Goal: Transaction & Acquisition: Purchase product/service

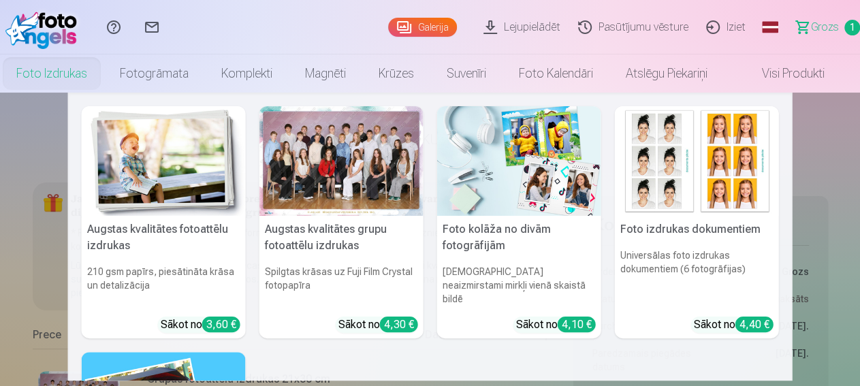
click at [57, 74] on link "Foto izdrukas" at bounding box center [52, 74] width 104 height 38
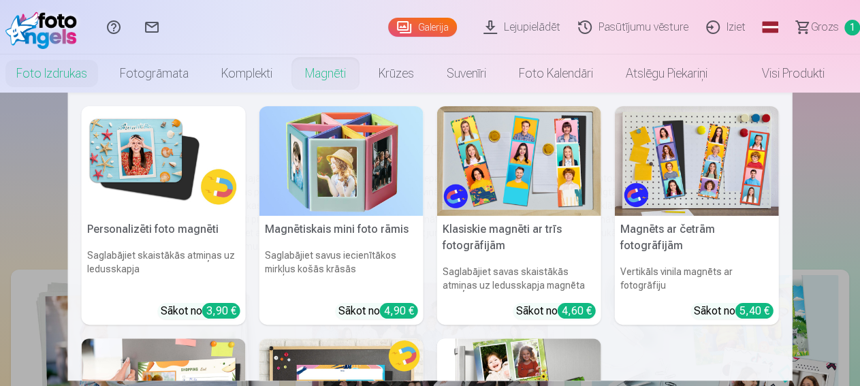
click at [334, 75] on link "Magnēti" at bounding box center [326, 74] width 74 height 38
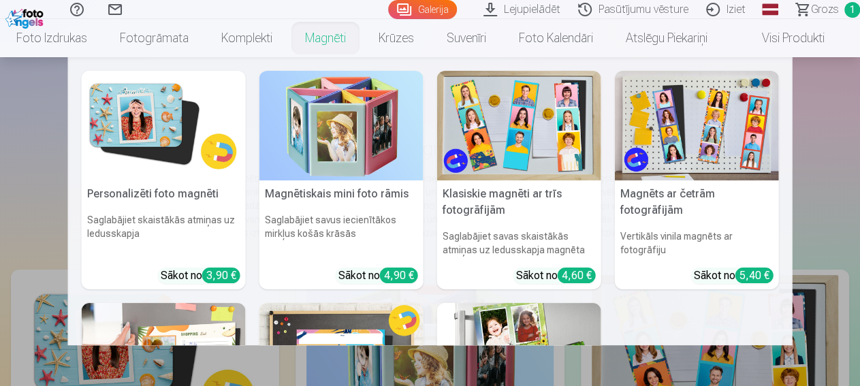
scroll to position [142, 0]
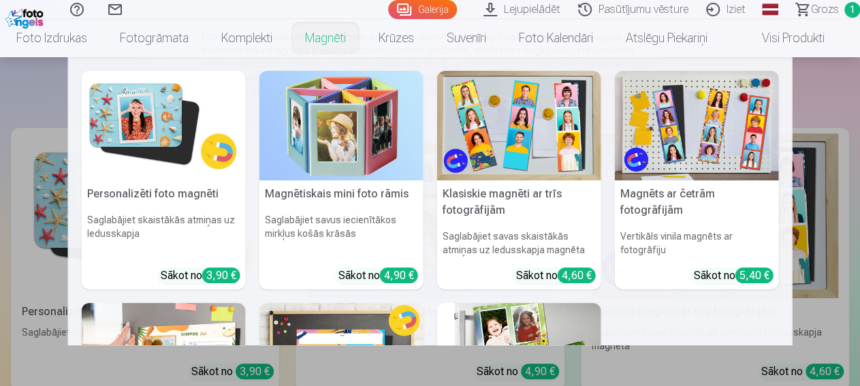
click at [140, 123] on img at bounding box center [164, 126] width 164 height 110
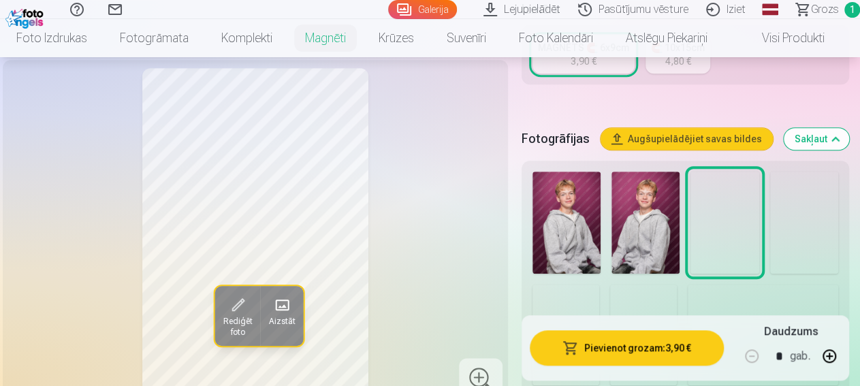
scroll to position [425, 0]
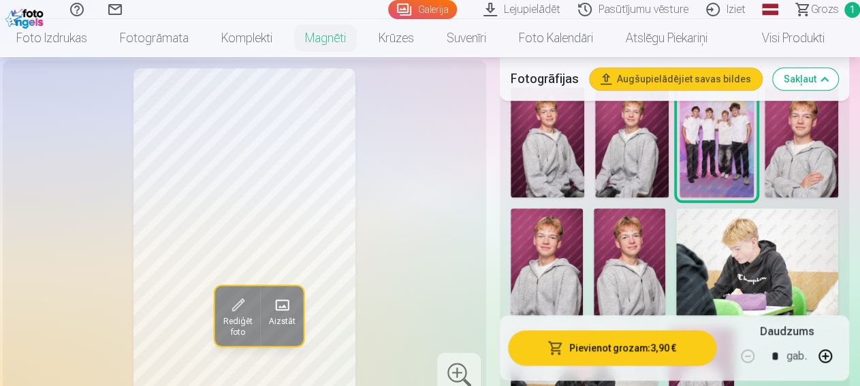
click at [575, 253] on img at bounding box center [547, 262] width 72 height 108
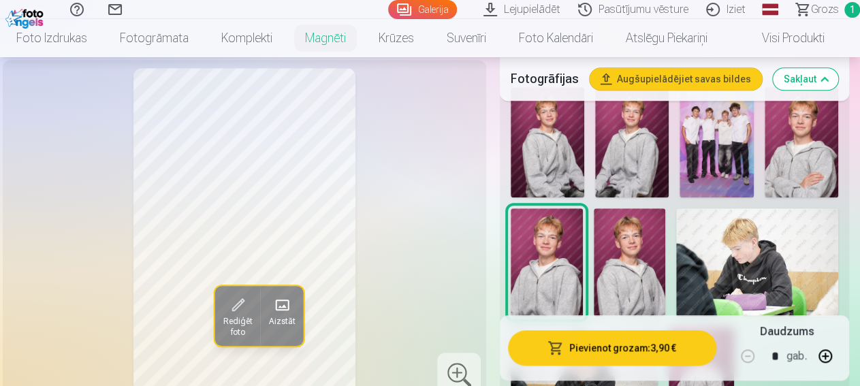
click at [652, 276] on img at bounding box center [630, 262] width 72 height 108
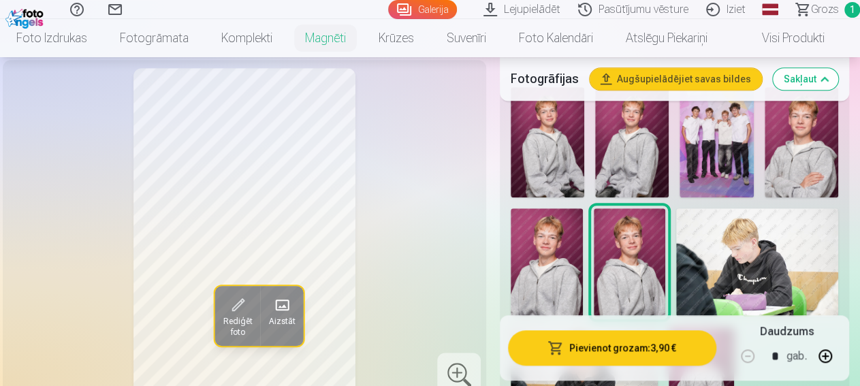
click at [565, 274] on img at bounding box center [547, 262] width 72 height 108
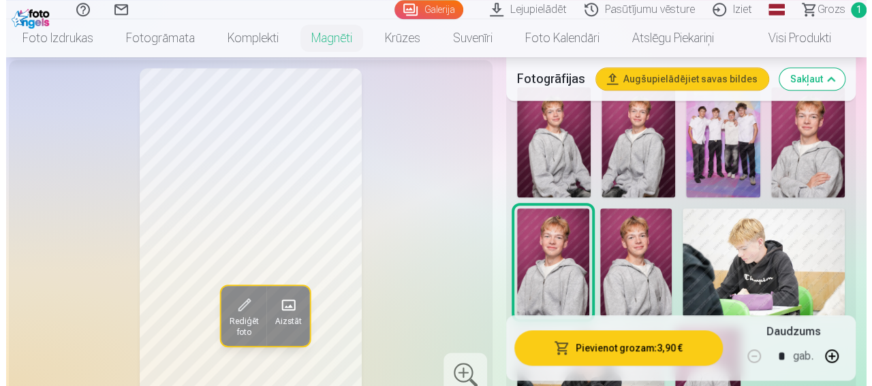
scroll to position [496, 0]
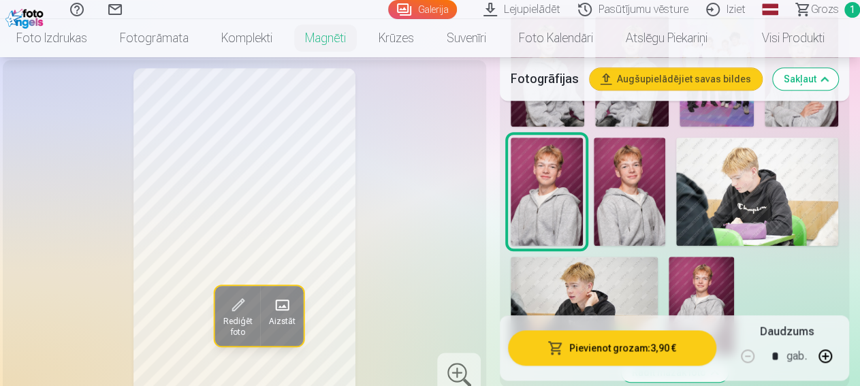
click at [223, 338] on span "Rediģēt foto" at bounding box center [237, 327] width 29 height 22
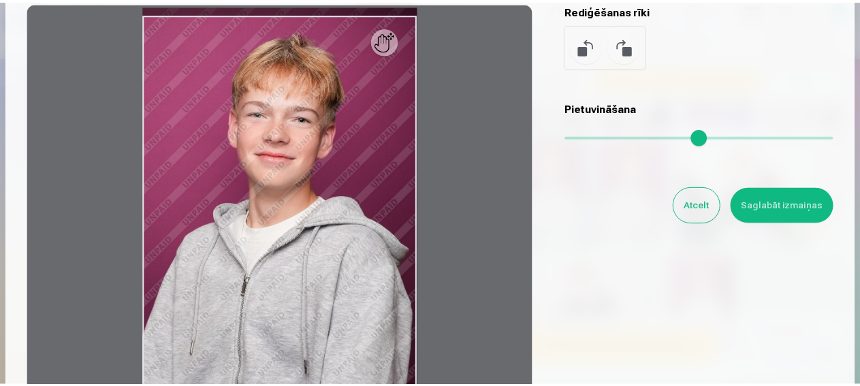
scroll to position [40, 0]
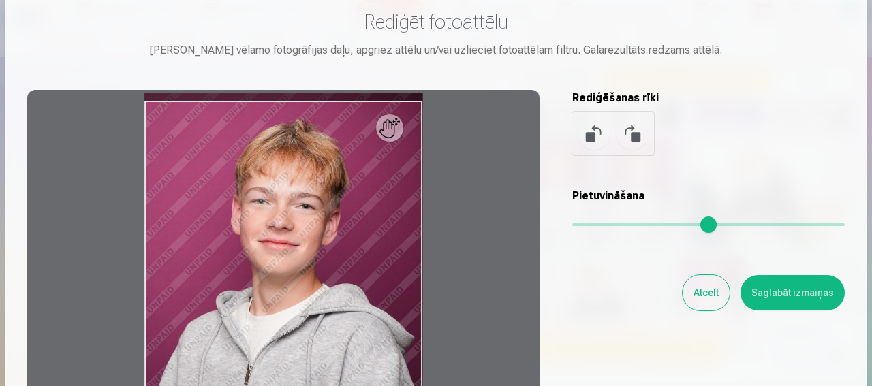
click at [694, 296] on button "Atcelt" at bounding box center [706, 292] width 47 height 35
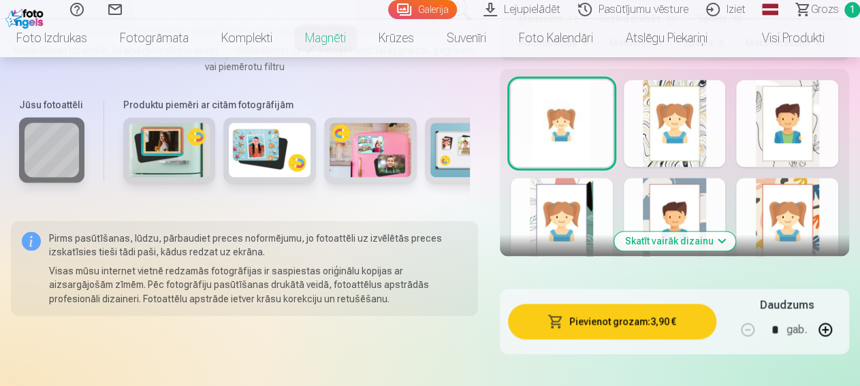
scroll to position [1063, 0]
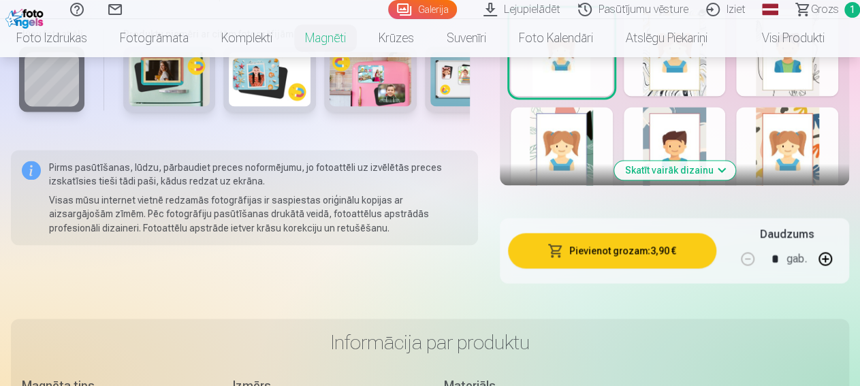
click at [699, 164] on button "Skatīt vairāk dizainu" at bounding box center [675, 170] width 121 height 19
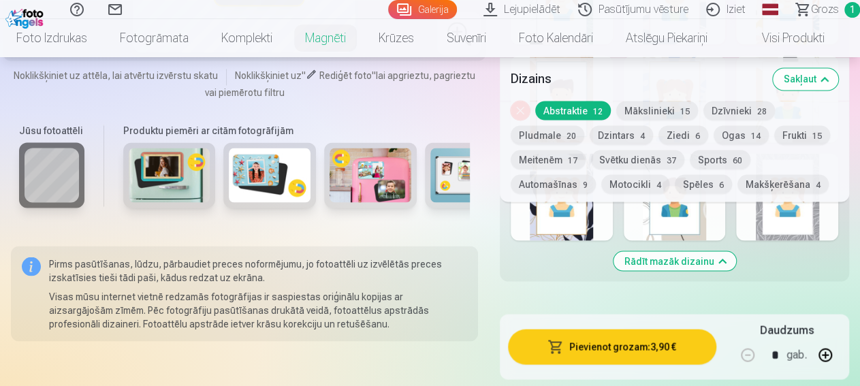
scroll to position [1134, 0]
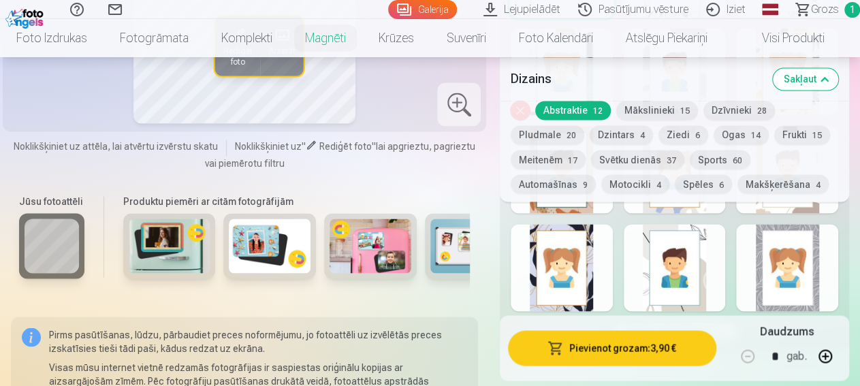
click at [828, 260] on div at bounding box center [787, 267] width 102 height 87
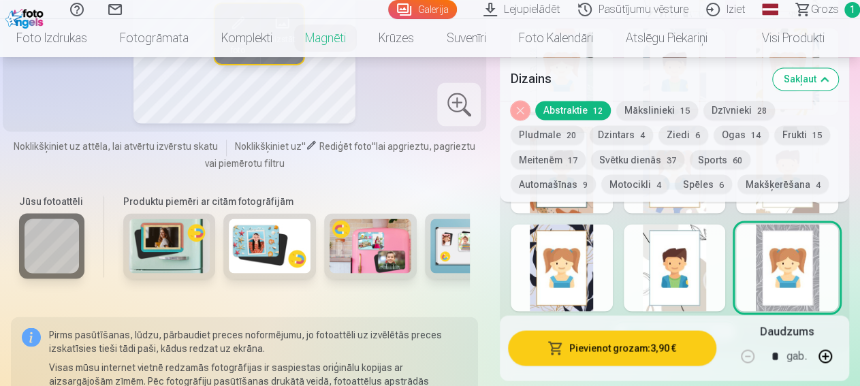
click at [694, 240] on div at bounding box center [675, 267] width 102 height 87
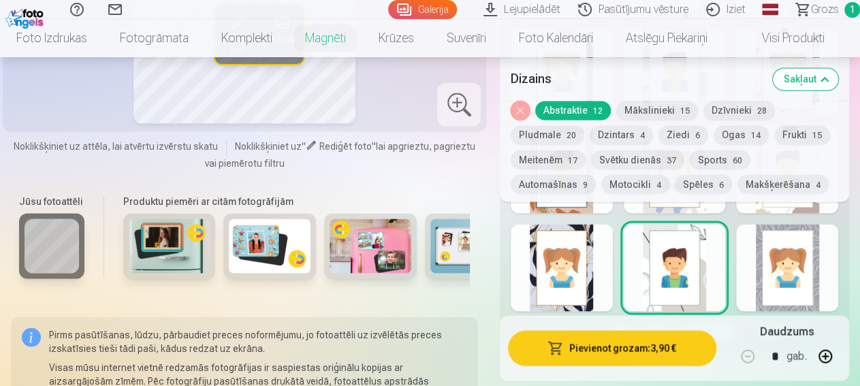
click at [571, 262] on div at bounding box center [562, 267] width 102 height 87
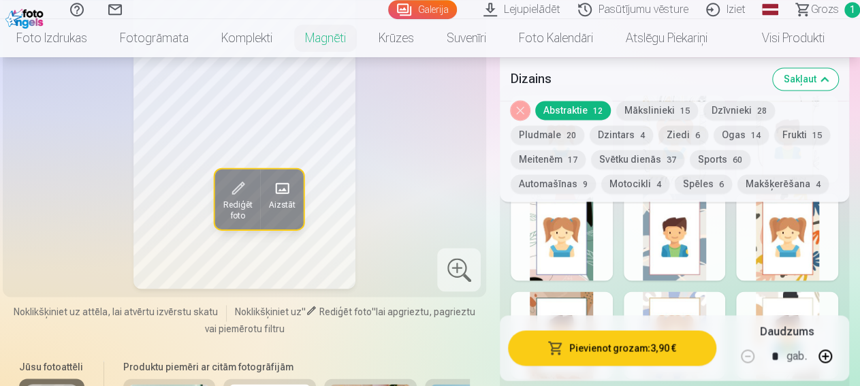
scroll to position [1063, 0]
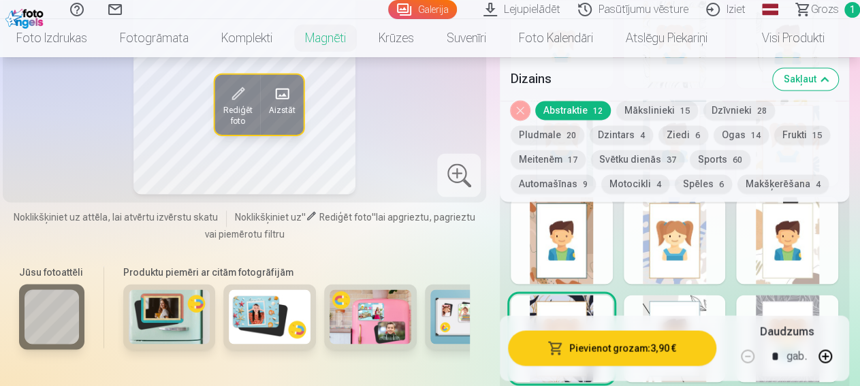
click at [817, 259] on div at bounding box center [787, 240] width 102 height 87
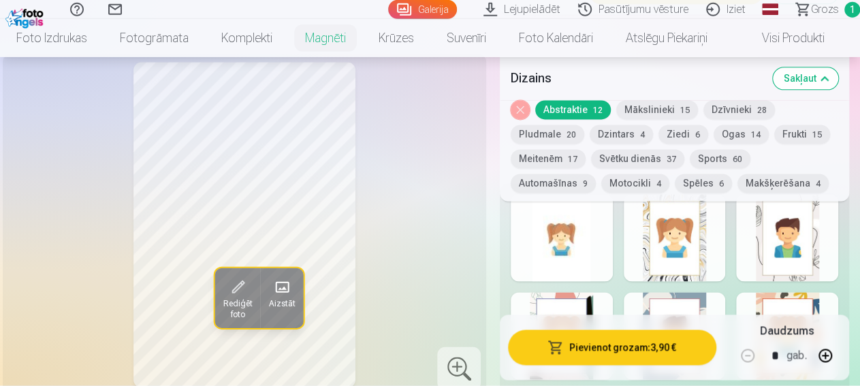
scroll to position [850, 0]
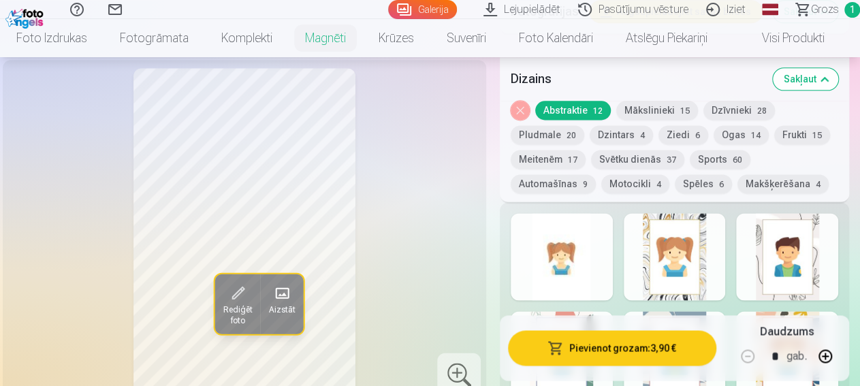
click at [799, 261] on div at bounding box center [787, 256] width 102 height 87
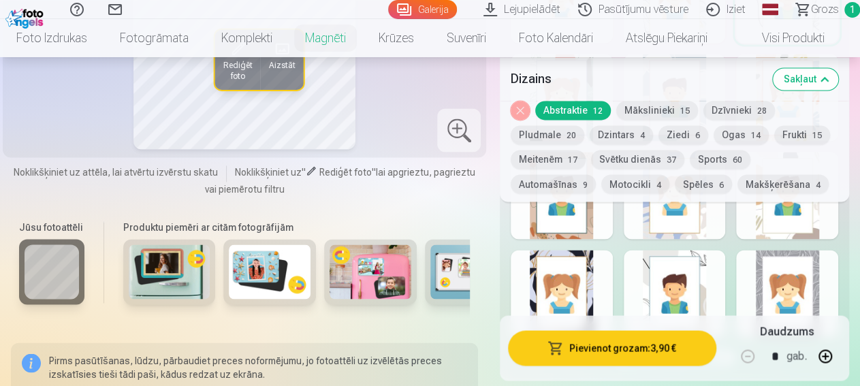
scroll to position [1204, 0]
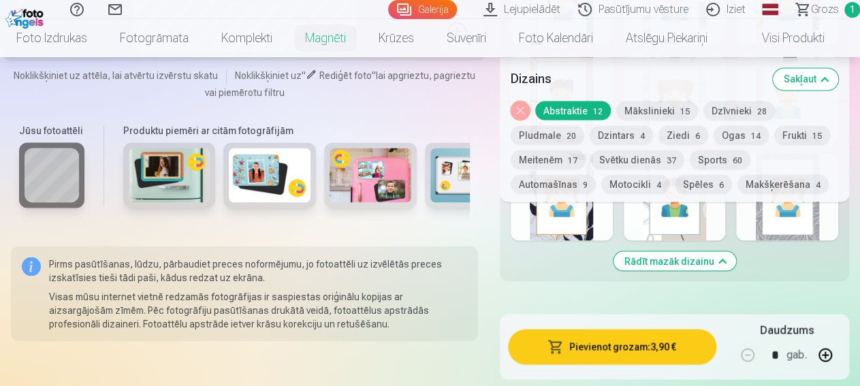
click at [798, 219] on div at bounding box center [787, 196] width 102 height 87
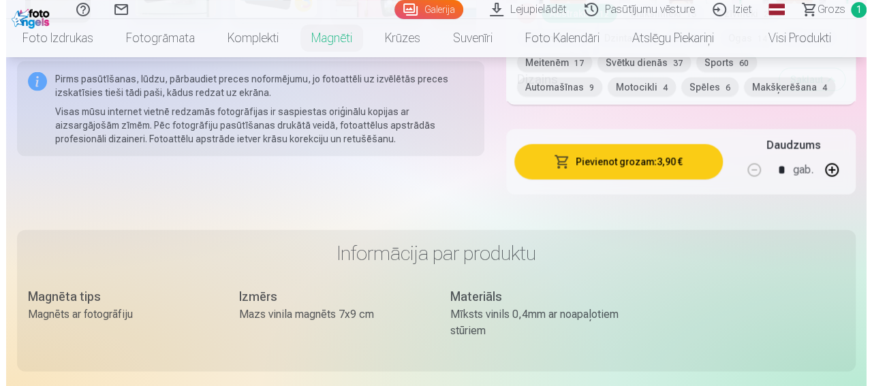
scroll to position [1417, 0]
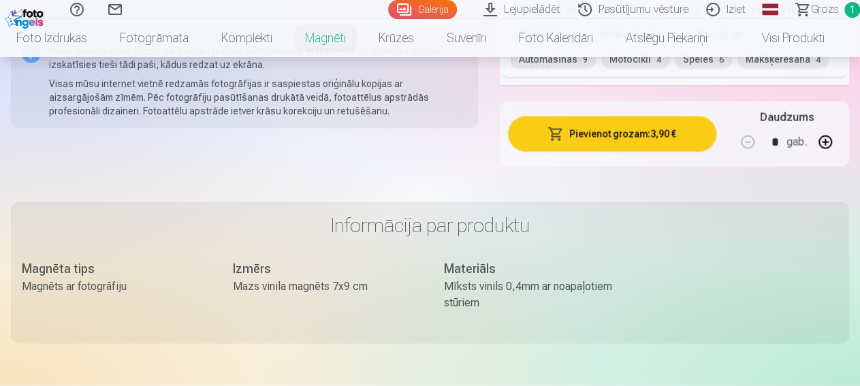
click at [837, 136] on button "button" at bounding box center [825, 142] width 33 height 33
click at [837, 135] on button "button" at bounding box center [825, 142] width 33 height 33
type input "*"
click at [613, 127] on button "Pievienot grozam : 11,70 €" at bounding box center [612, 133] width 208 height 35
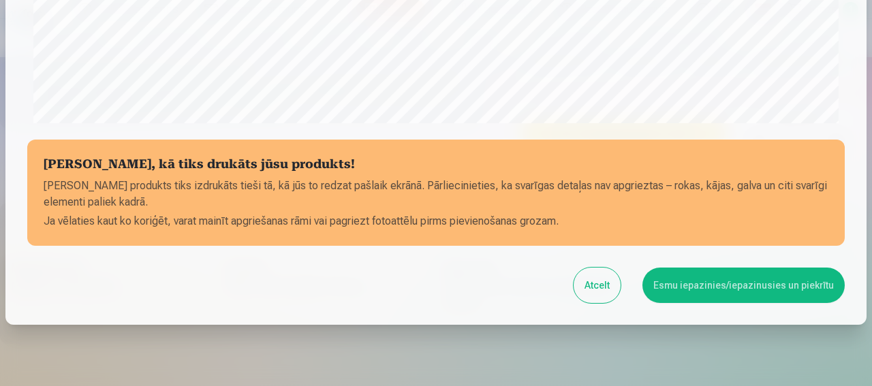
scroll to position [578, 0]
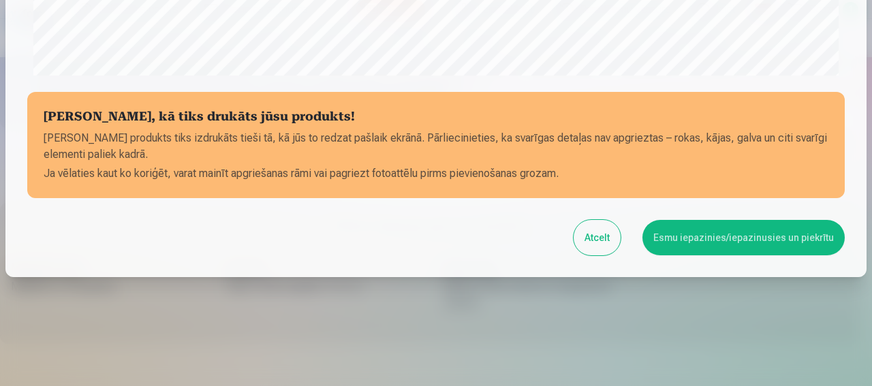
click at [705, 238] on button "Esmu iepazinies/iepazinusies un piekrītu" at bounding box center [743, 237] width 202 height 35
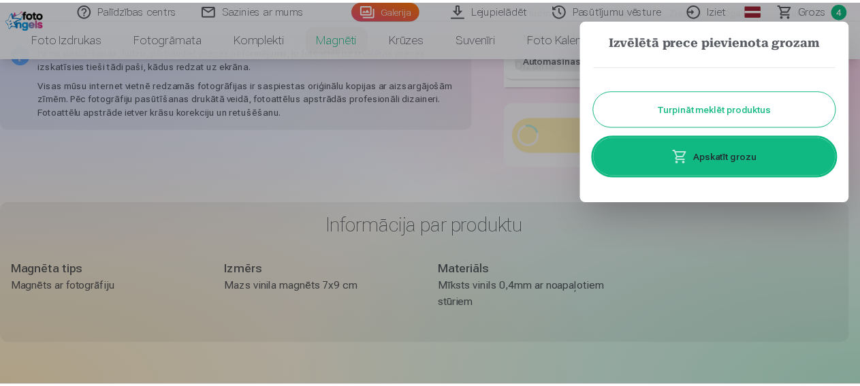
scroll to position [0, 0]
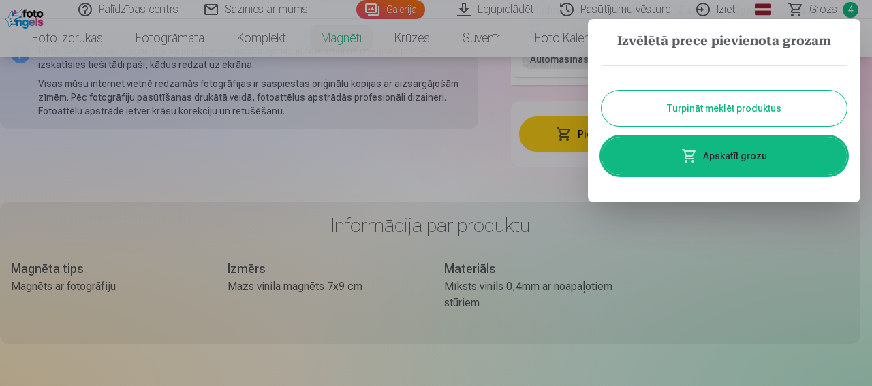
click at [720, 108] on button "Turpināt meklēt produktus" at bounding box center [724, 108] width 245 height 35
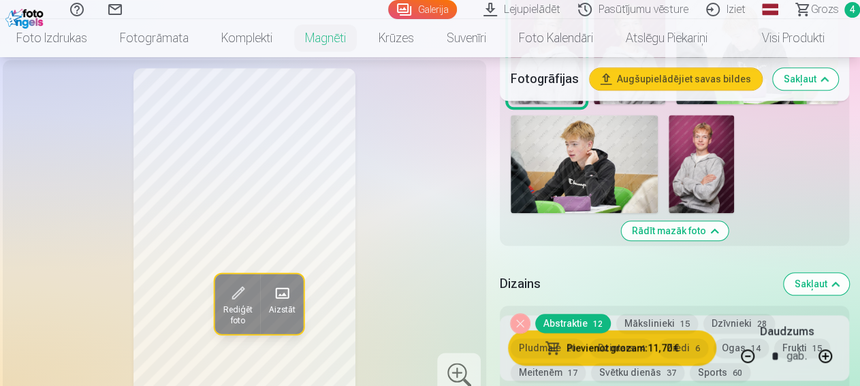
scroll to position [213, 0]
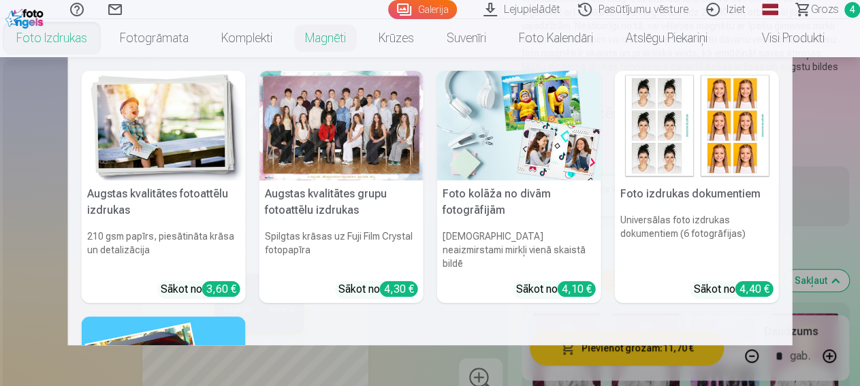
click at [54, 42] on link "Foto izdrukas" at bounding box center [52, 38] width 104 height 38
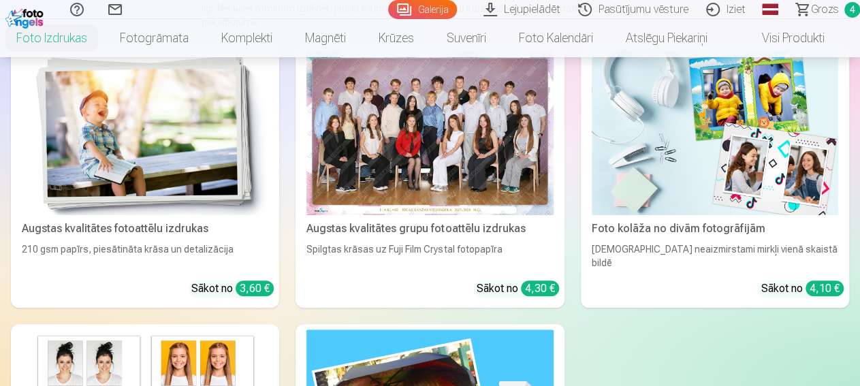
scroll to position [142, 0]
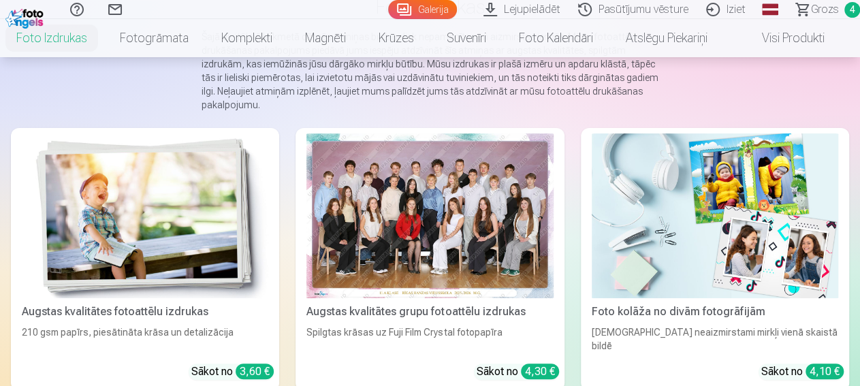
click at [97, 240] on img at bounding box center [145, 216] width 247 height 165
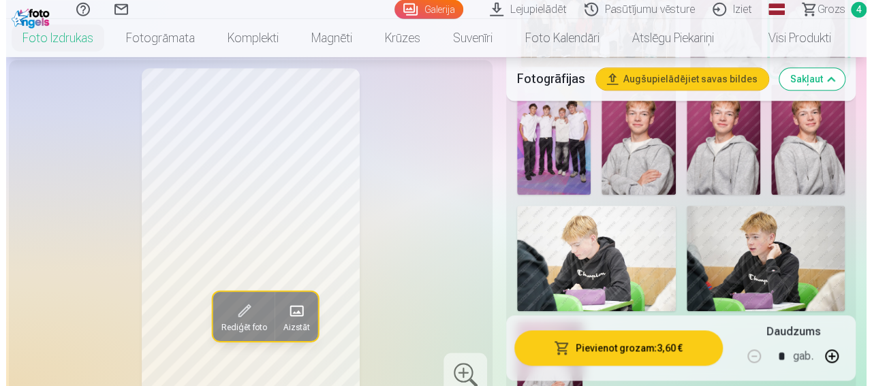
scroll to position [567, 0]
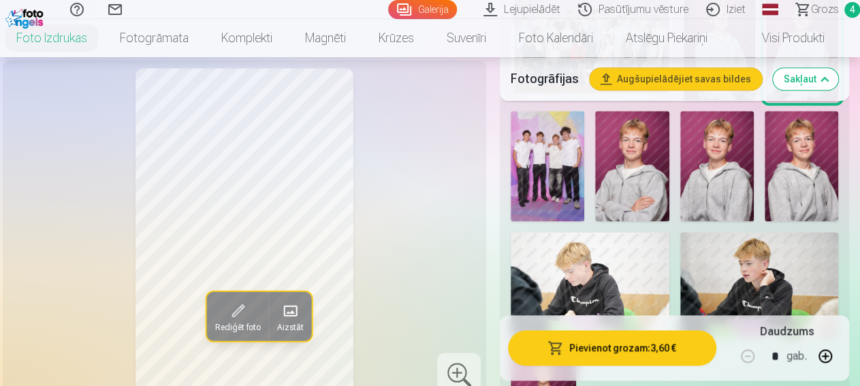
click at [578, 173] on img at bounding box center [548, 166] width 74 height 110
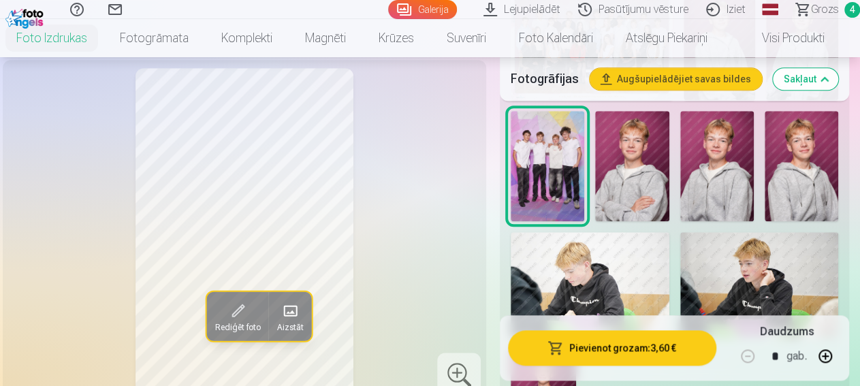
click at [227, 322] on span at bounding box center [238, 311] width 22 height 22
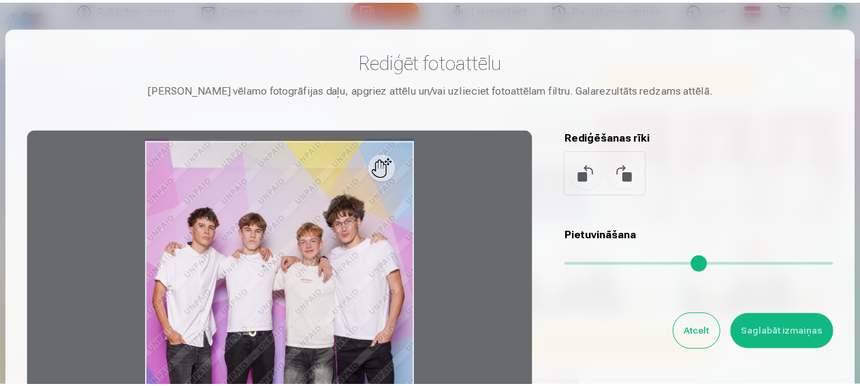
scroll to position [301, 0]
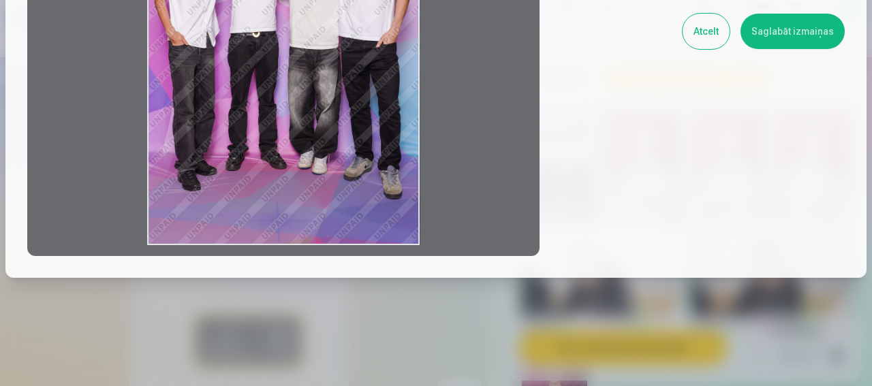
click at [704, 36] on button "Atcelt" at bounding box center [706, 31] width 47 height 35
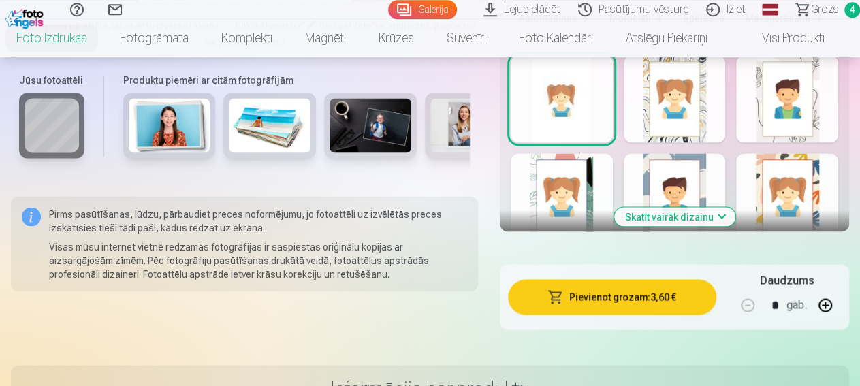
scroll to position [1204, 0]
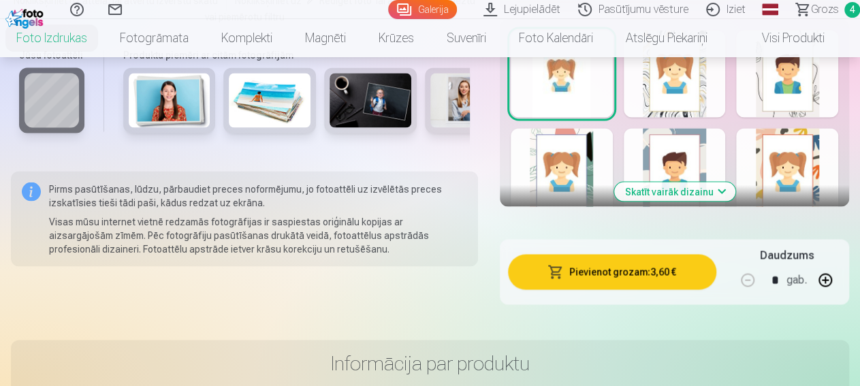
click at [732, 182] on button "Skatīt vairāk dizainu" at bounding box center [675, 191] width 121 height 19
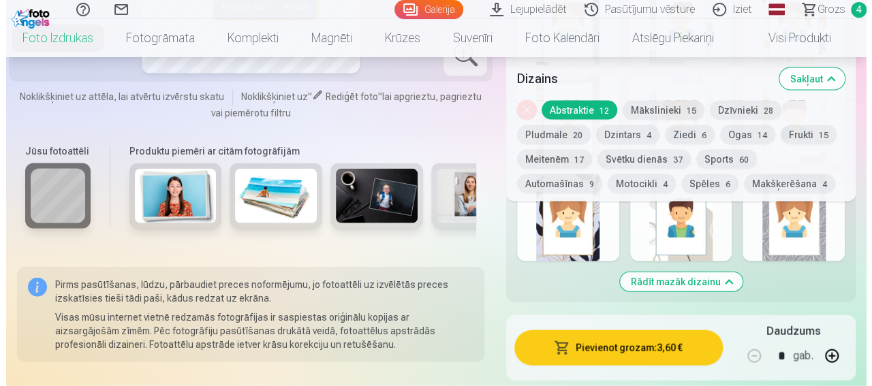
scroll to position [1417, 0]
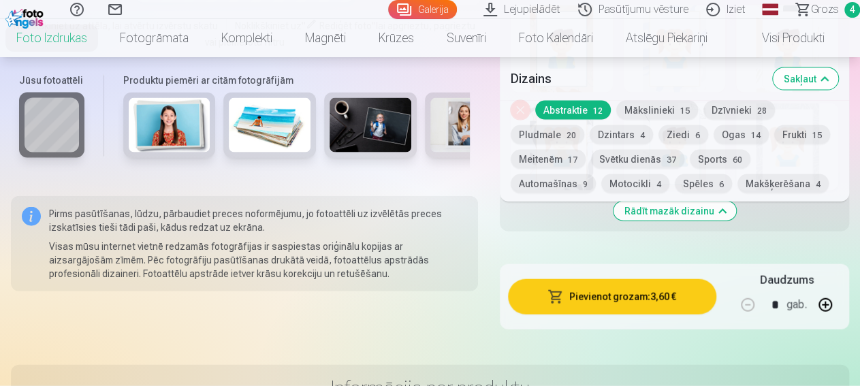
click at [648, 287] on button "Pievienot grozam : 3,60 €" at bounding box center [612, 296] width 208 height 35
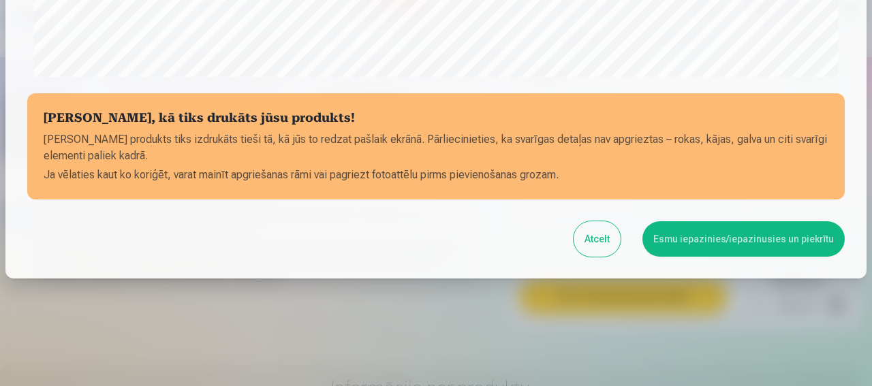
scroll to position [578, 0]
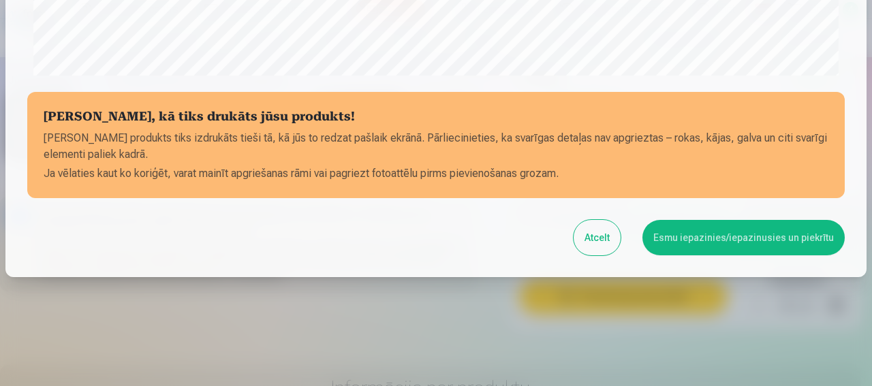
click at [726, 234] on button "Esmu iepazinies/iepazinusies un piekrītu" at bounding box center [743, 237] width 202 height 35
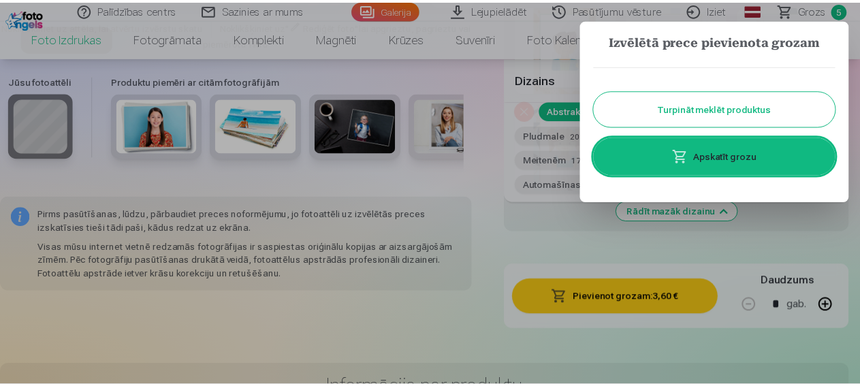
scroll to position [0, 0]
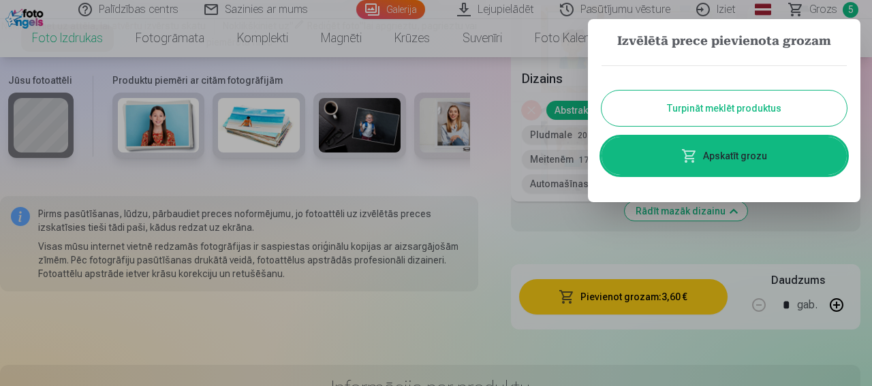
click at [739, 112] on button "Turpināt meklēt produktus" at bounding box center [724, 108] width 245 height 35
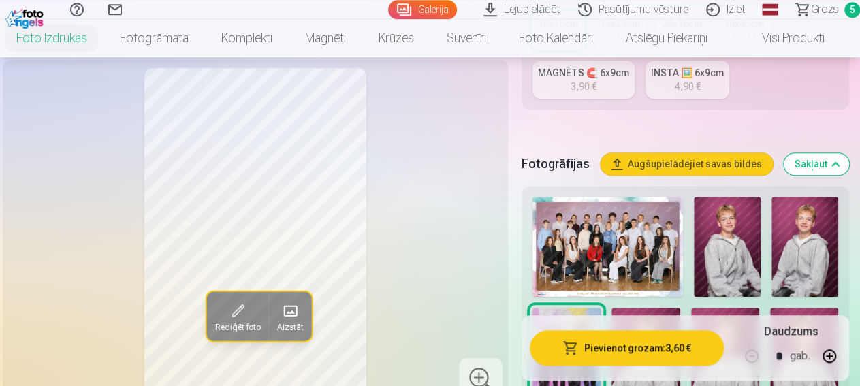
scroll to position [283, 0]
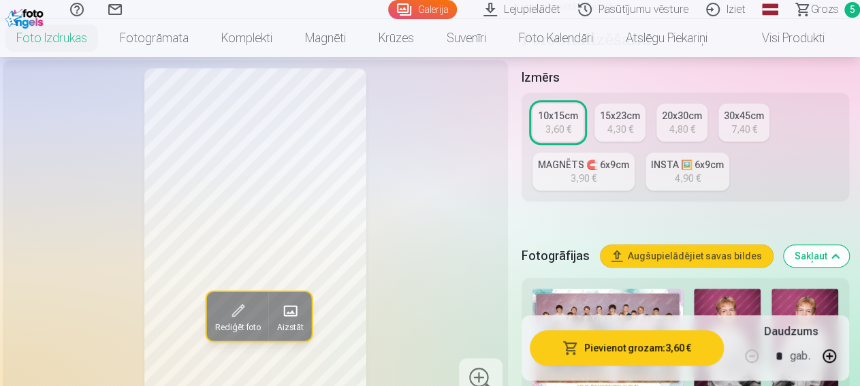
click at [693, 172] on div "4,90 €" at bounding box center [688, 179] width 26 height 14
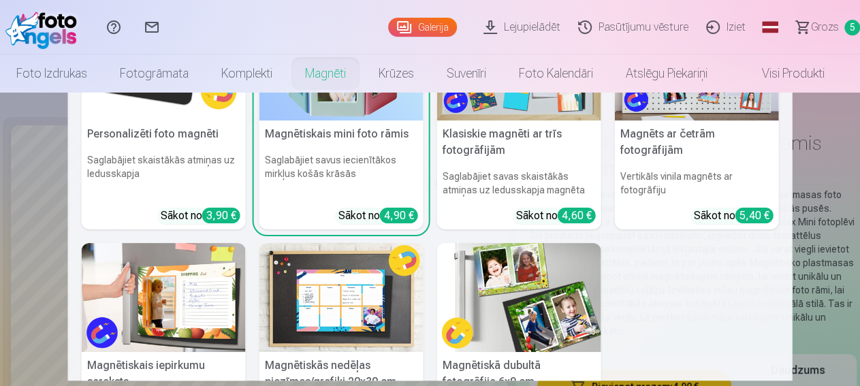
scroll to position [191, 0]
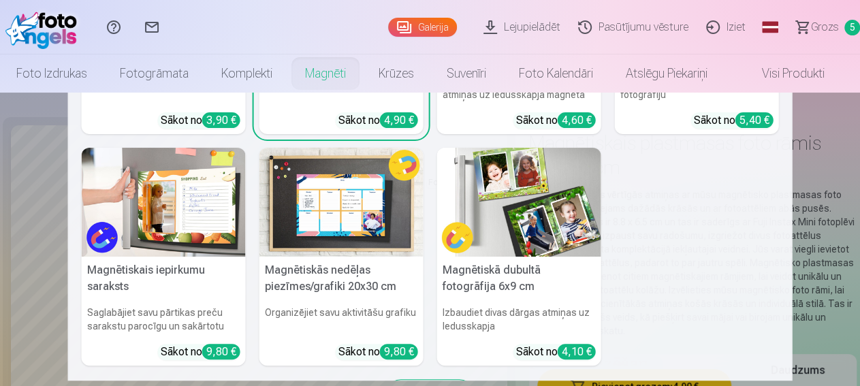
click at [322, 270] on h5 "Magnētiskās nedēļas piezīmes/grafiki 20x30 cm" at bounding box center [342, 279] width 164 height 44
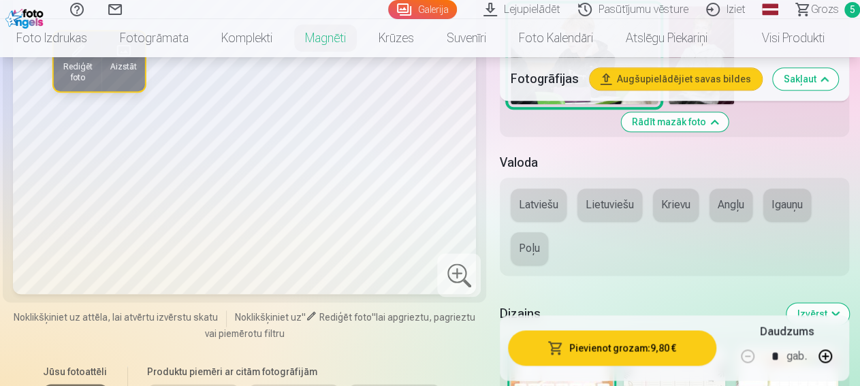
scroll to position [921, 0]
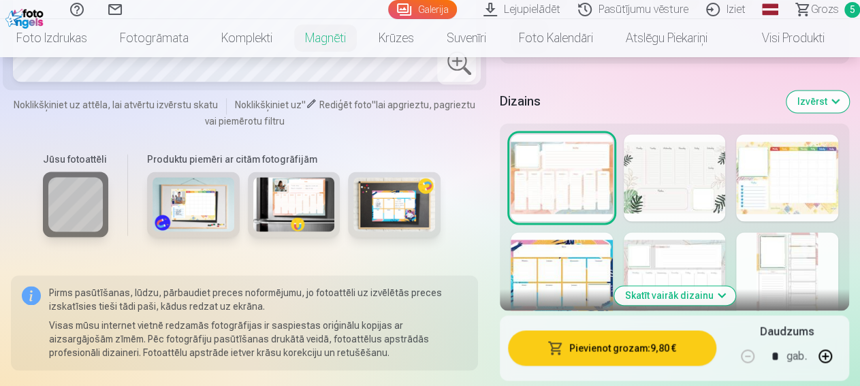
click at [691, 174] on div at bounding box center [675, 177] width 102 height 87
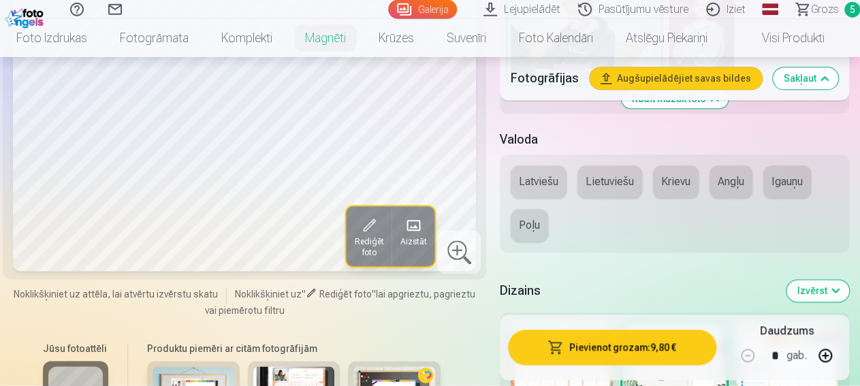
scroll to position [850, 0]
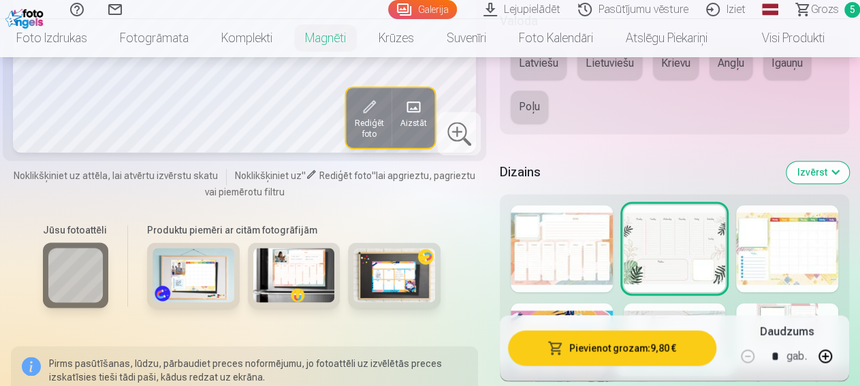
click at [790, 240] on div at bounding box center [787, 248] width 102 height 87
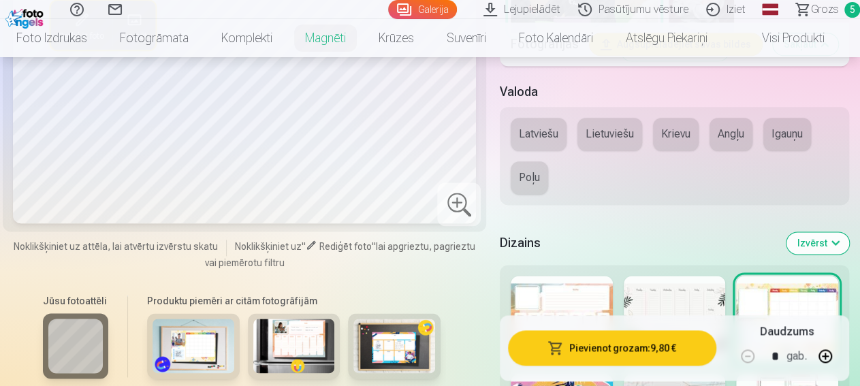
scroll to position [921, 0]
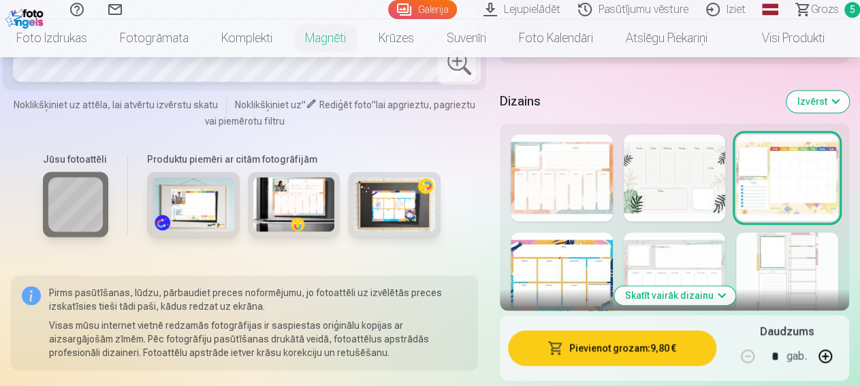
click at [557, 277] on div at bounding box center [562, 275] width 102 height 87
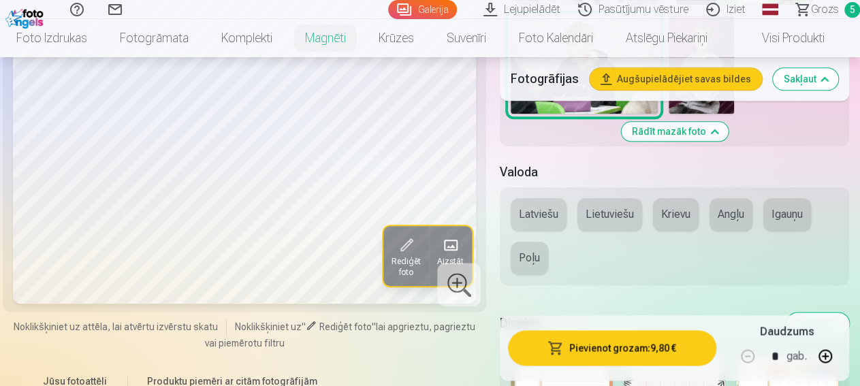
scroll to position [850, 0]
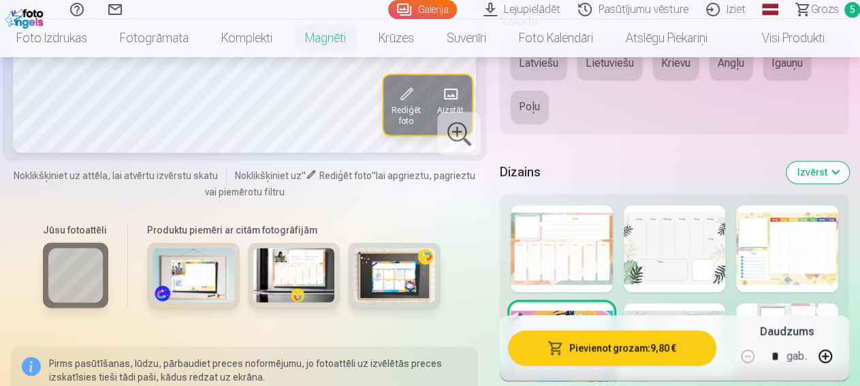
click at [678, 303] on div at bounding box center [675, 346] width 102 height 87
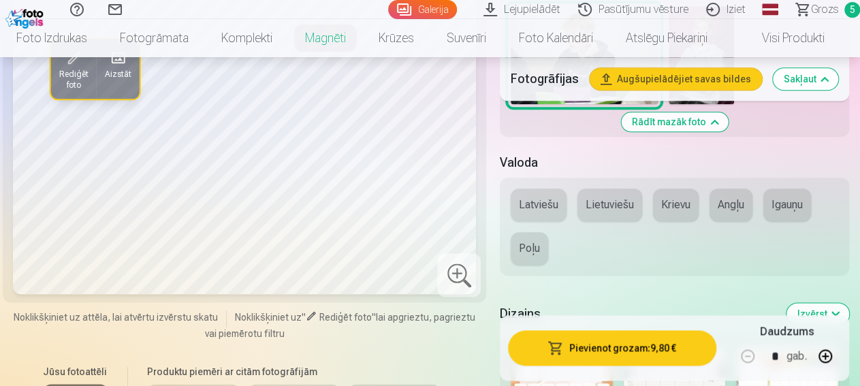
scroll to position [1063, 0]
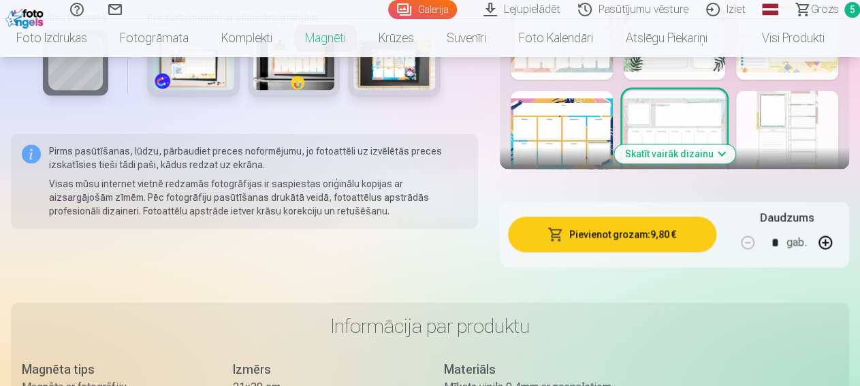
click at [694, 151] on button "Skatīt vairāk dizainu" at bounding box center [675, 153] width 121 height 19
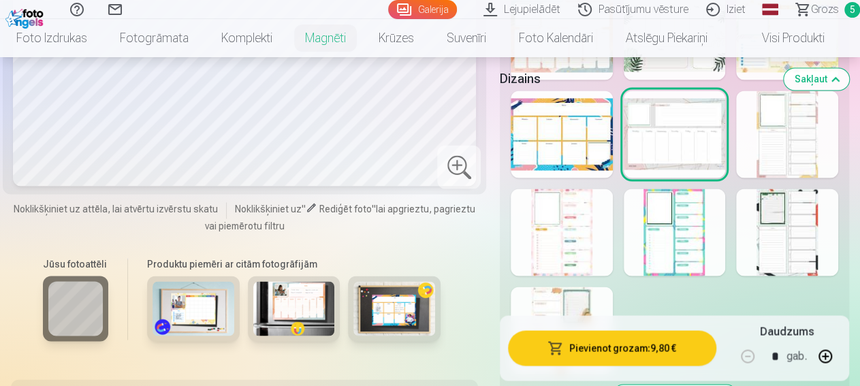
click at [807, 144] on div at bounding box center [787, 134] width 102 height 87
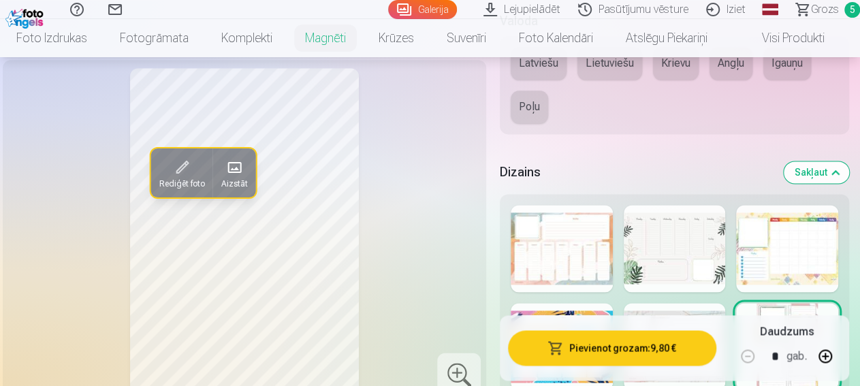
scroll to position [992, 0]
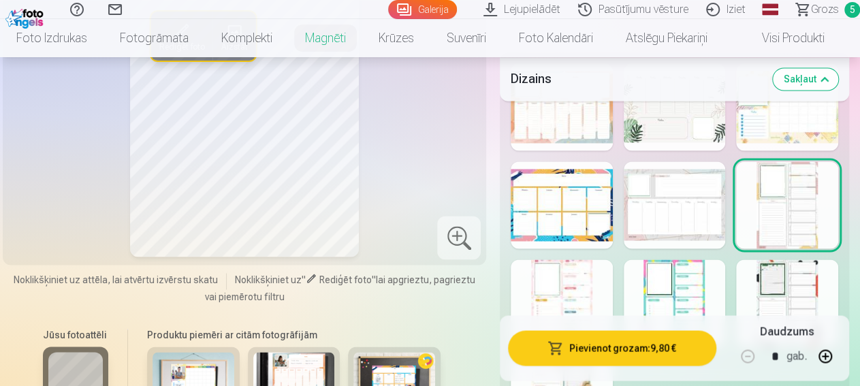
click at [569, 284] on div at bounding box center [562, 303] width 102 height 87
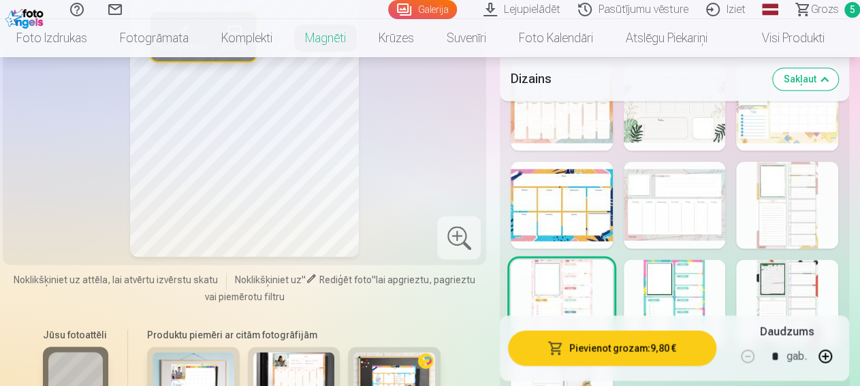
click at [676, 287] on div at bounding box center [675, 303] width 102 height 87
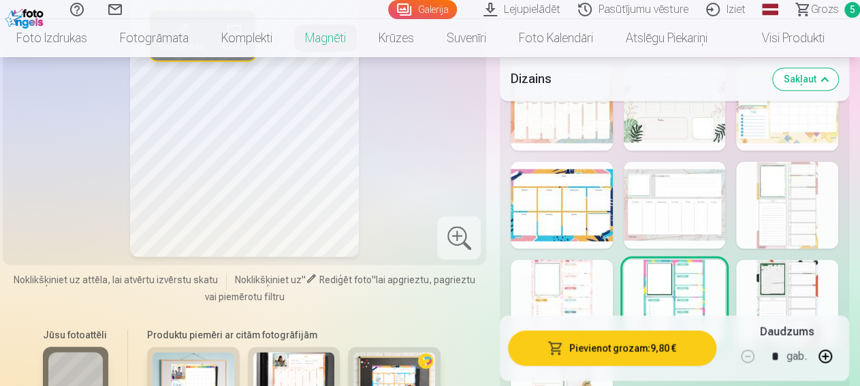
scroll to position [1063, 0]
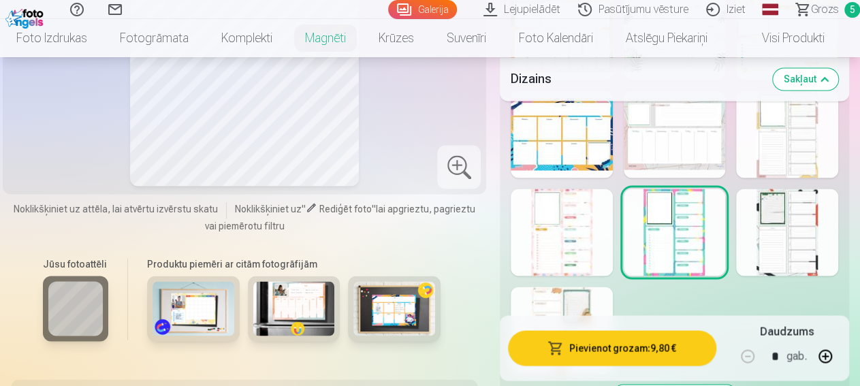
click at [811, 234] on div at bounding box center [787, 232] width 102 height 87
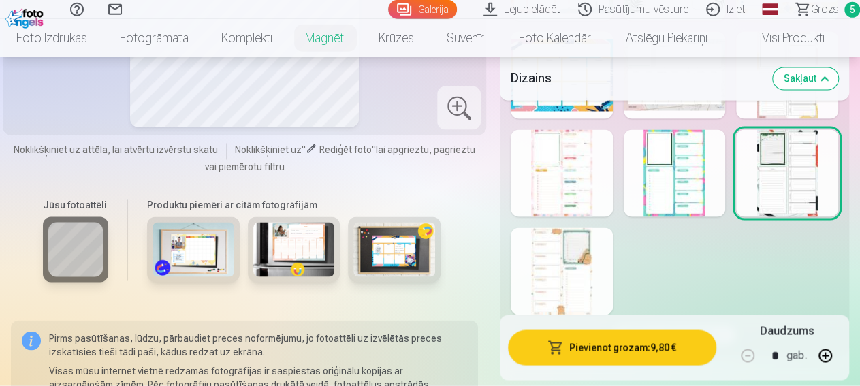
scroll to position [1134, 0]
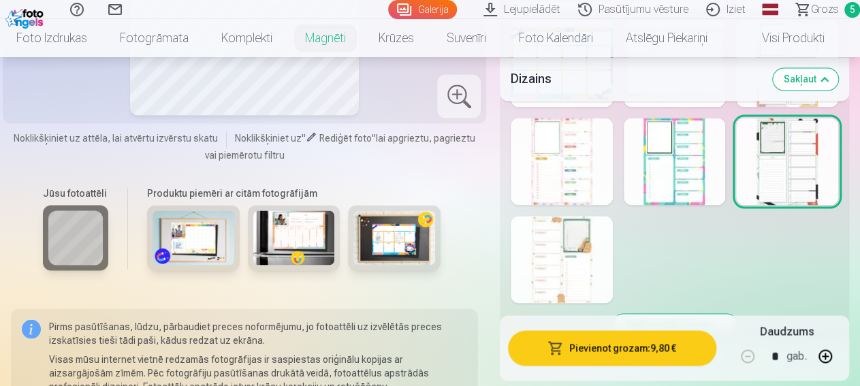
click at [544, 270] on div at bounding box center [562, 259] width 102 height 87
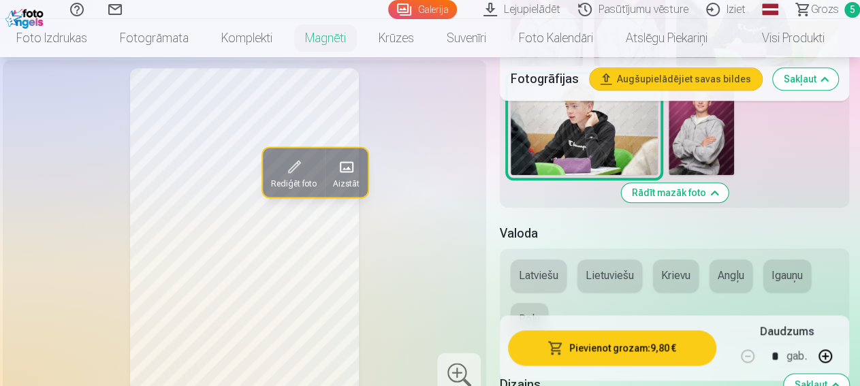
scroll to position [850, 0]
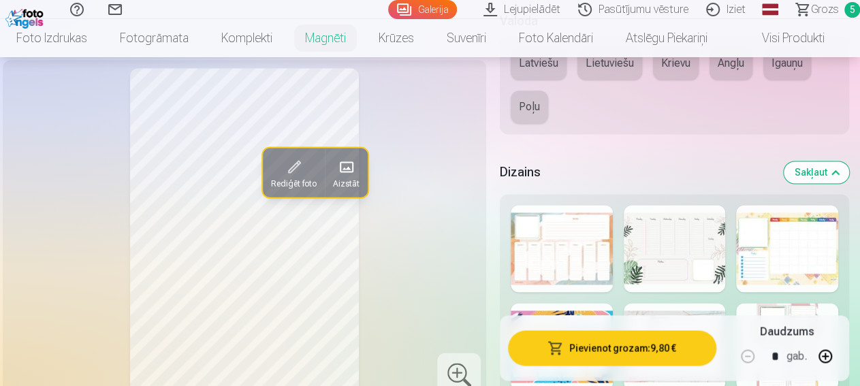
click at [588, 247] on div at bounding box center [562, 248] width 102 height 87
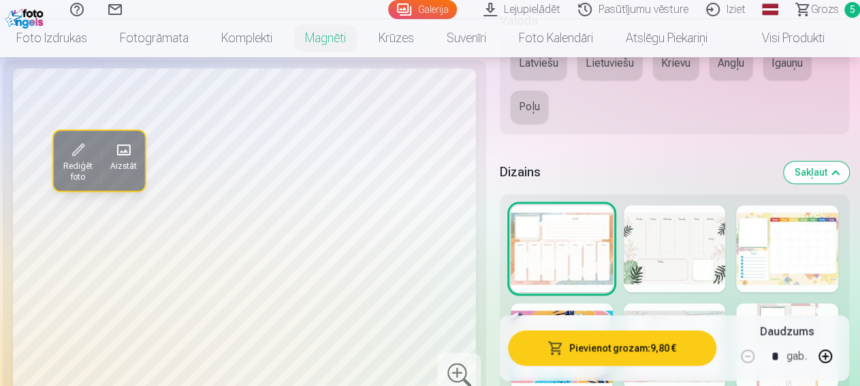
click at [685, 264] on div at bounding box center [675, 248] width 102 height 87
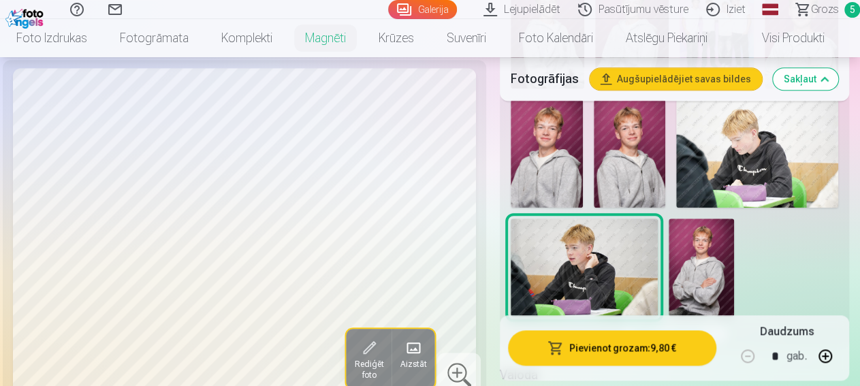
scroll to position [425, 0]
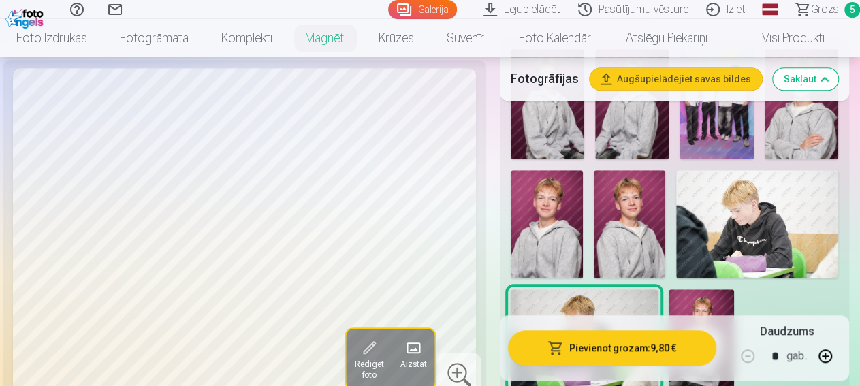
click at [796, 212] on img at bounding box center [757, 224] width 162 height 108
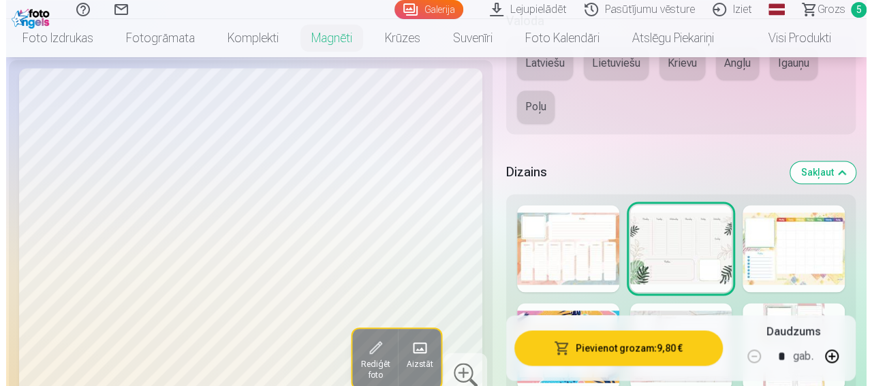
scroll to position [992, 0]
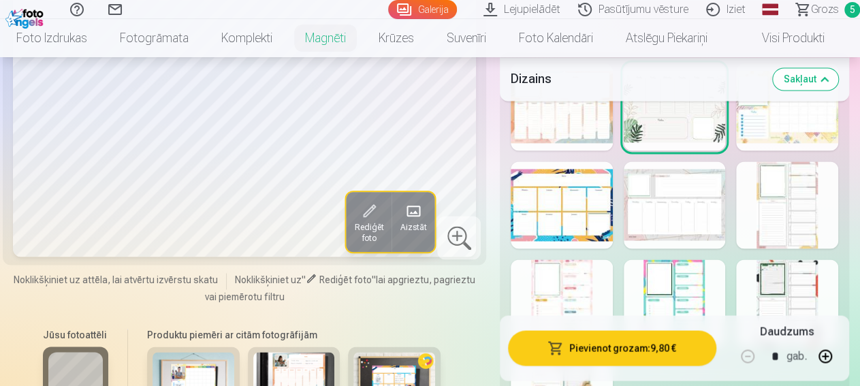
click at [400, 221] on span "Aizstāt" at bounding box center [413, 226] width 27 height 11
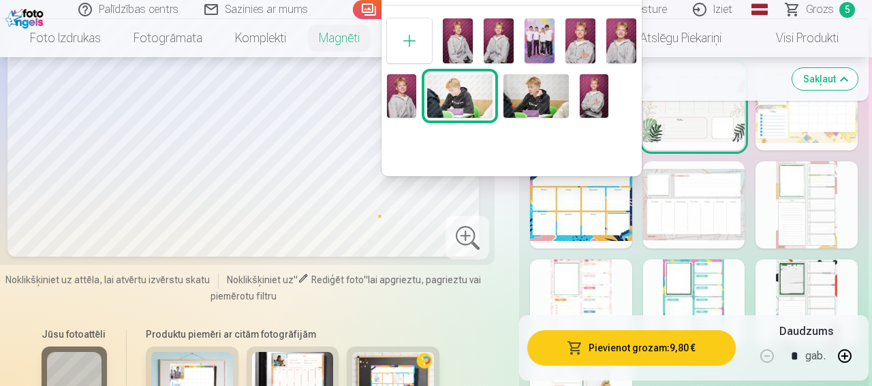
click at [409, 44] on div at bounding box center [409, 40] width 45 height 45
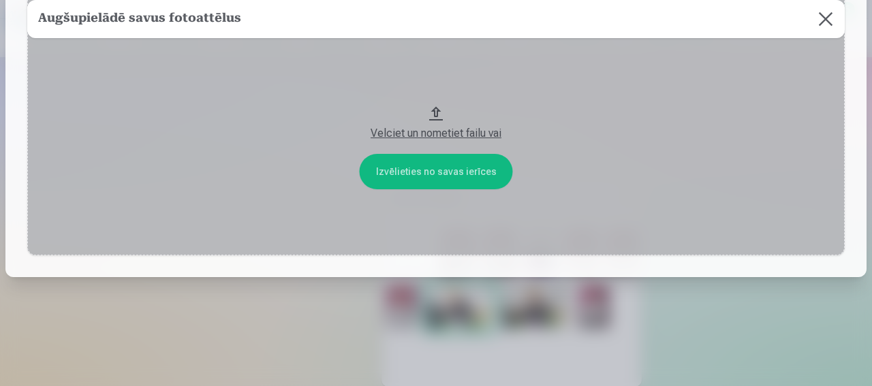
scroll to position [0, 0]
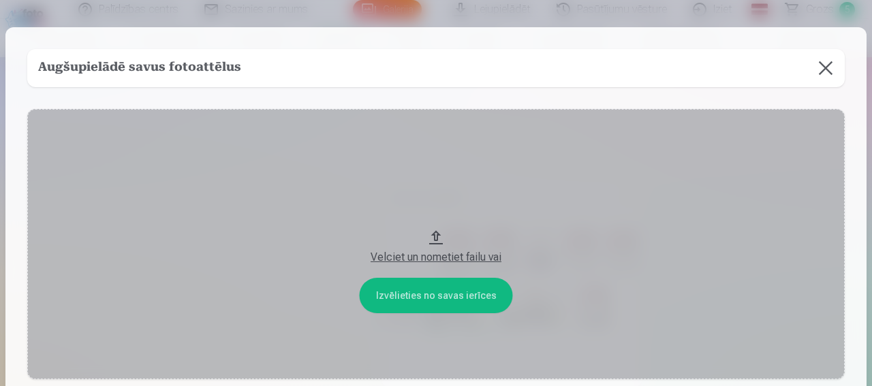
click at [419, 296] on button "Velciet un nometiet failu vai" at bounding box center [436, 244] width 818 height 270
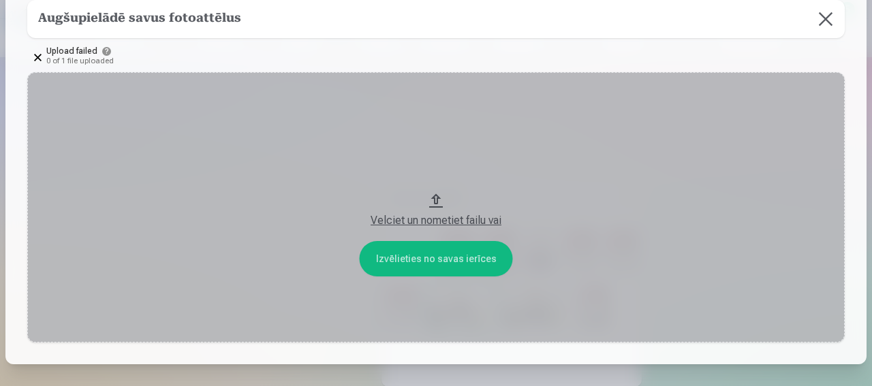
scroll to position [155, 0]
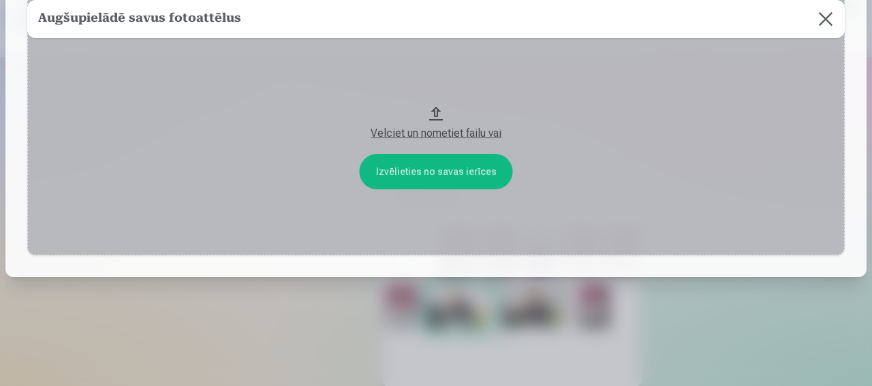
click at [435, 177] on button "Velciet un nometiet failu vai" at bounding box center [436, 120] width 818 height 270
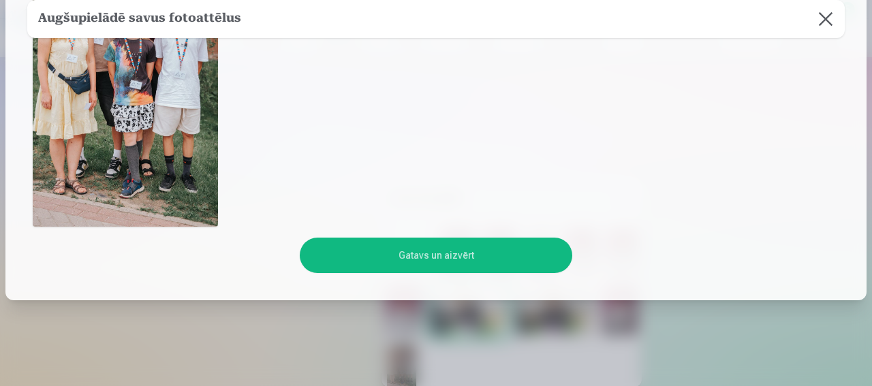
scroll to position [298, 0]
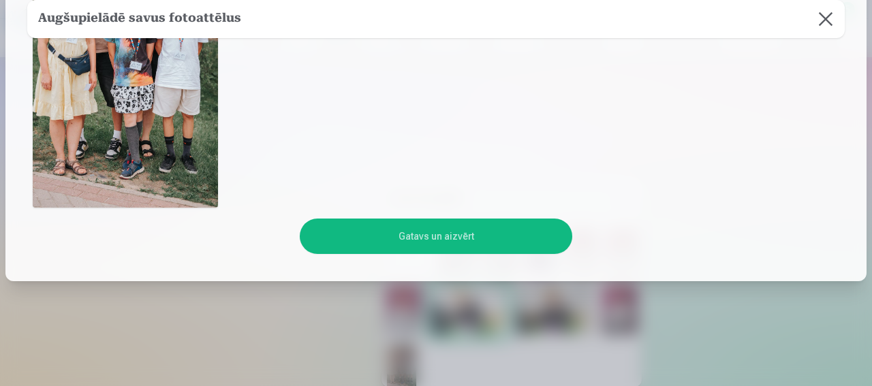
click at [462, 235] on button "Gatavs un aizvērt" at bounding box center [436, 236] width 273 height 35
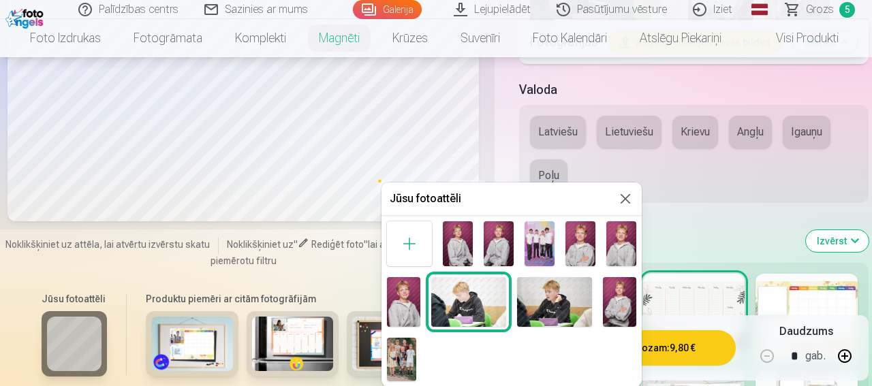
scroll to position [13, 0]
click at [416, 361] on img at bounding box center [401, 360] width 29 height 44
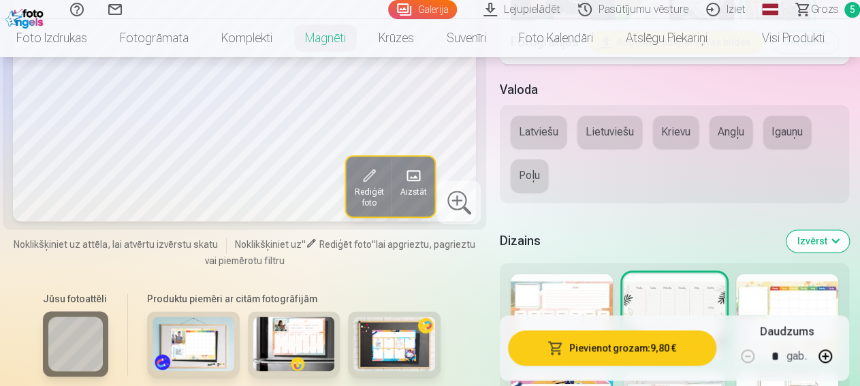
click at [358, 186] on span "Rediģēt foto" at bounding box center [368, 197] width 29 height 22
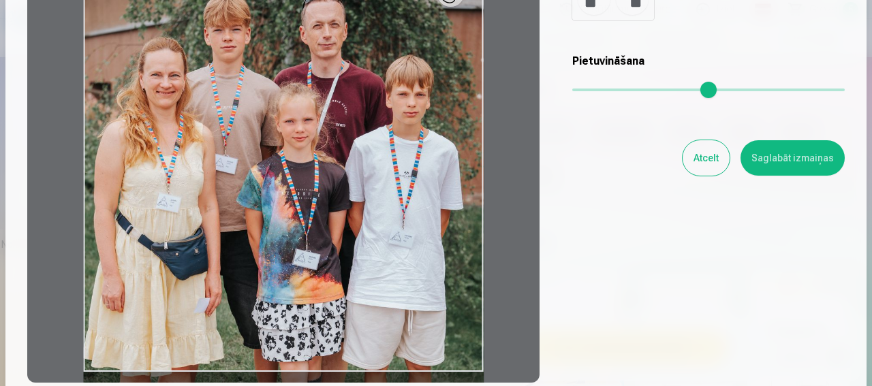
scroll to position [87, 0]
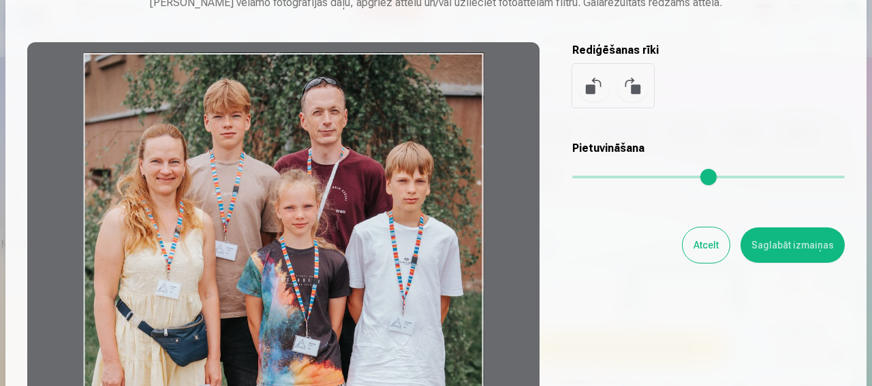
drag, startPoint x: 308, startPoint y: 259, endPoint x: 344, endPoint y: 264, distance: 36.4
click at [307, 264] on div at bounding box center [283, 256] width 512 height 428
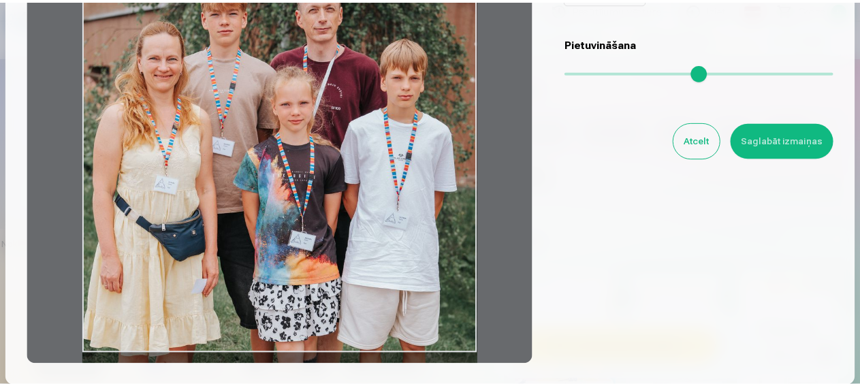
scroll to position [174, 0]
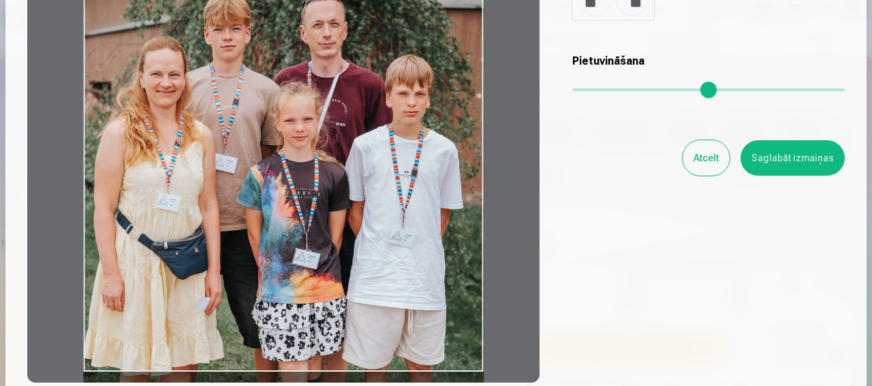
click at [773, 161] on button "Saglabāt izmaiņas" at bounding box center [793, 157] width 104 height 35
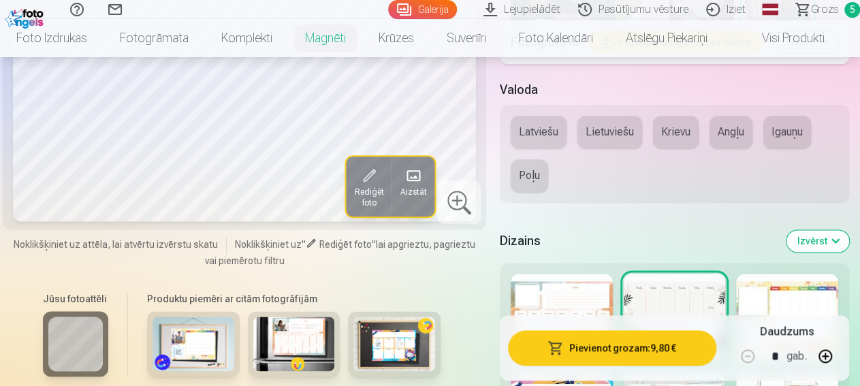
click at [618, 348] on button "Pievienot grozam : 9,80 €" at bounding box center [612, 347] width 208 height 35
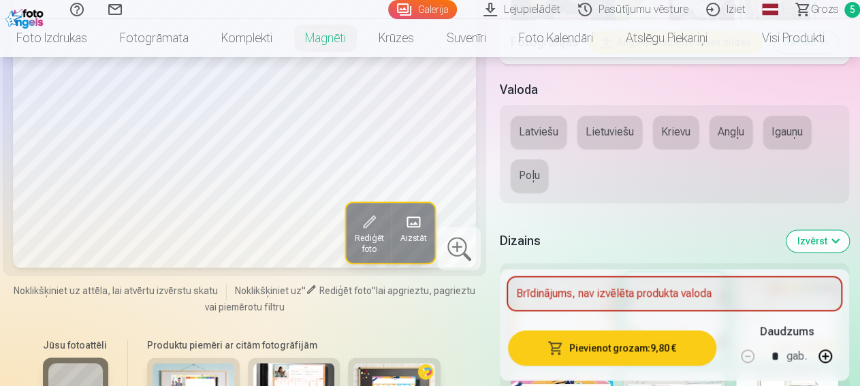
click at [645, 223] on div "Dizains Izvērst" at bounding box center [674, 241] width 349 height 44
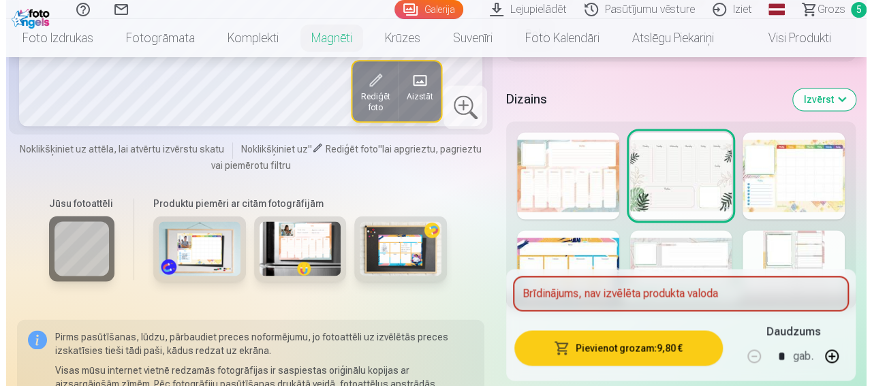
scroll to position [781, 0]
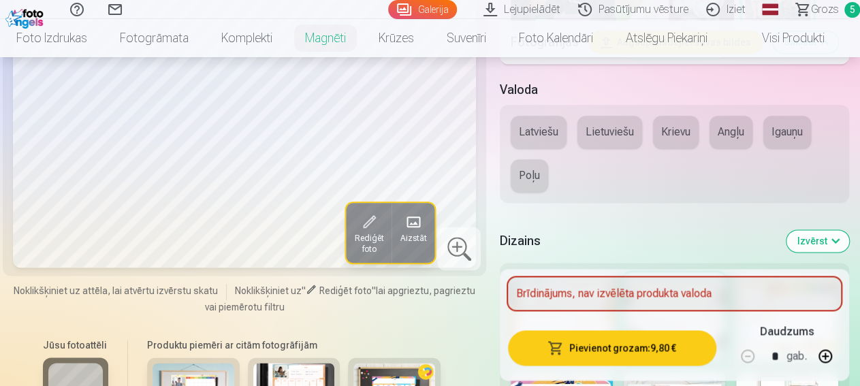
click at [554, 122] on button "Latviešu" at bounding box center [539, 132] width 56 height 33
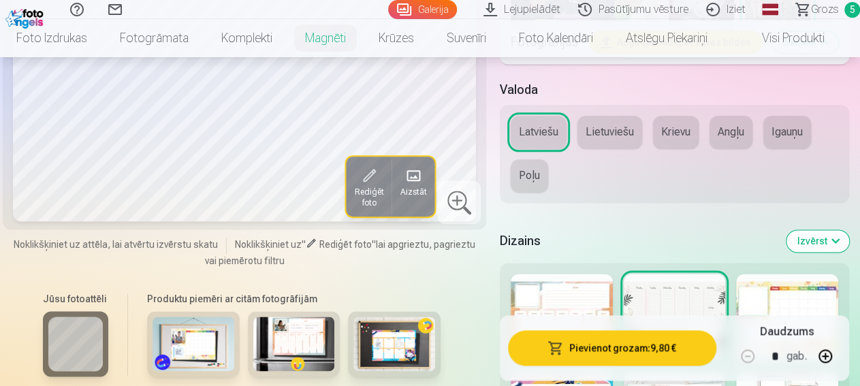
click at [624, 349] on button "Pievienot grozam : 9,80 €" at bounding box center [612, 347] width 208 height 35
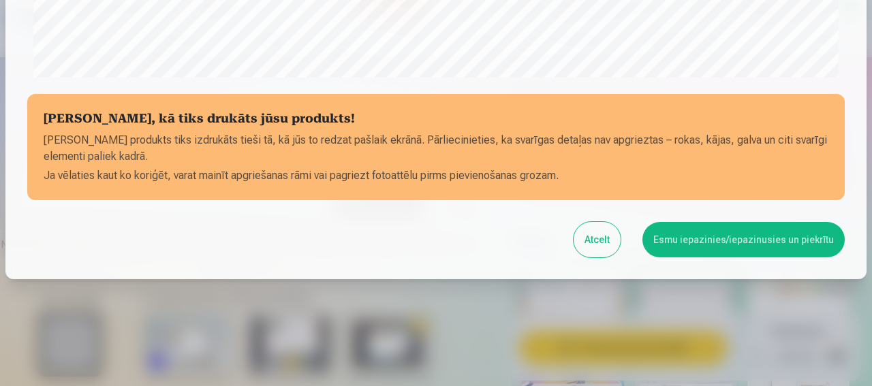
scroll to position [578, 0]
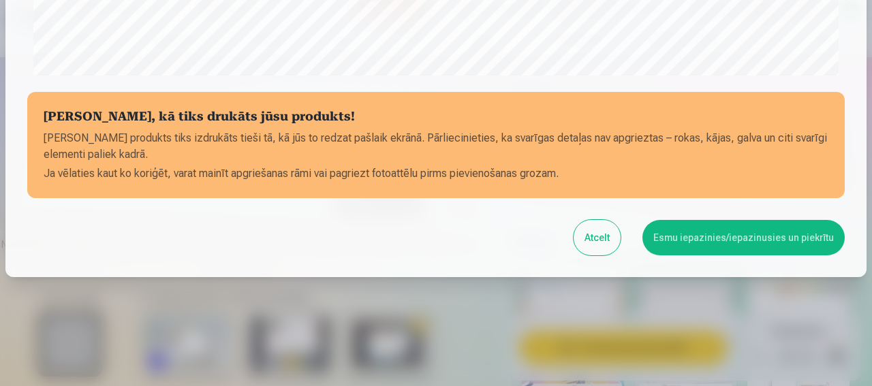
click at [707, 240] on button "Esmu iepazinies/iepazinusies un piekrītu" at bounding box center [743, 237] width 202 height 35
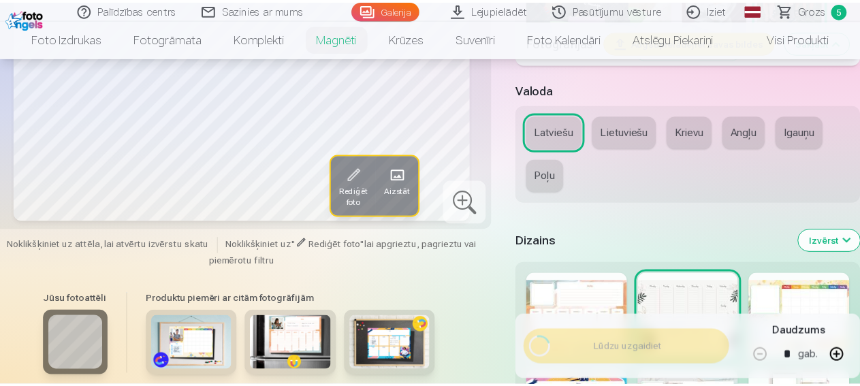
scroll to position [0, 0]
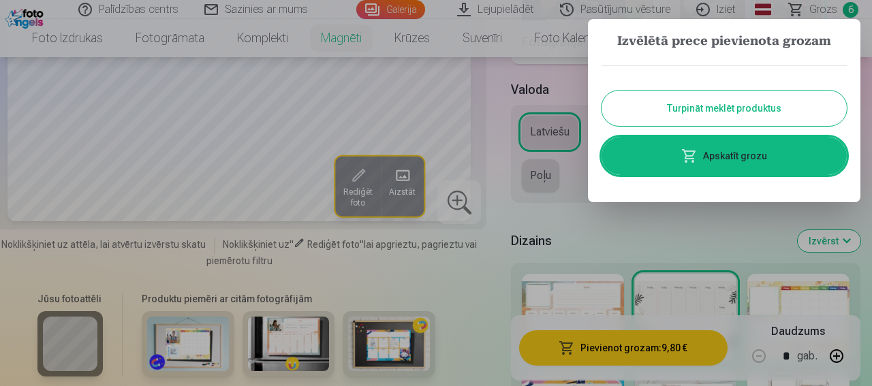
click at [709, 159] on link "Apskatīt grozu" at bounding box center [724, 156] width 245 height 38
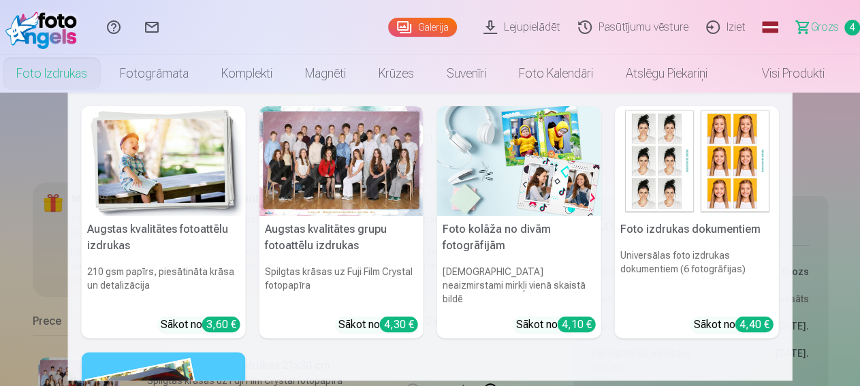
click at [140, 176] on img at bounding box center [164, 161] width 164 height 110
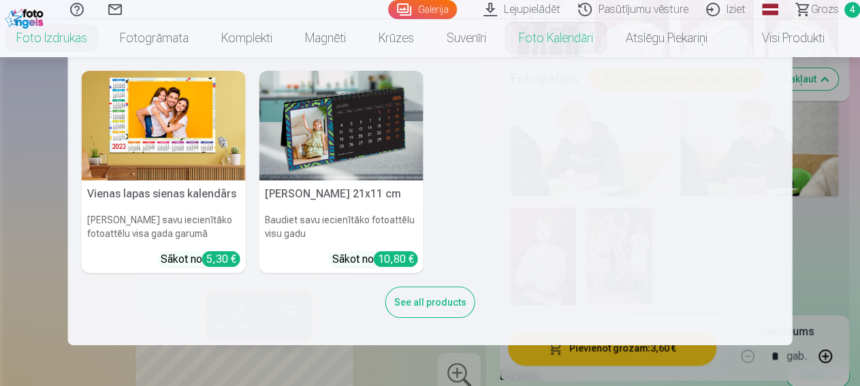
scroll to position [638, 0]
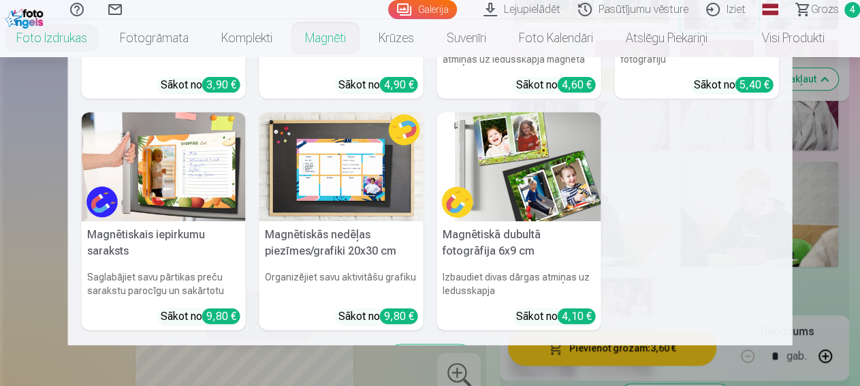
click at [156, 189] on img at bounding box center [164, 167] width 164 height 110
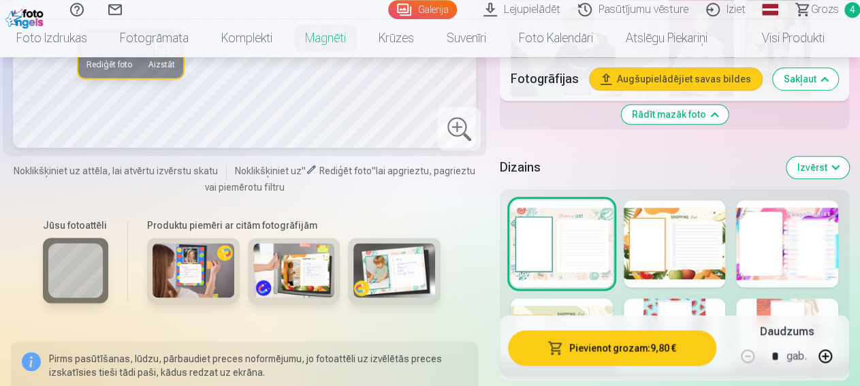
scroll to position [850, 0]
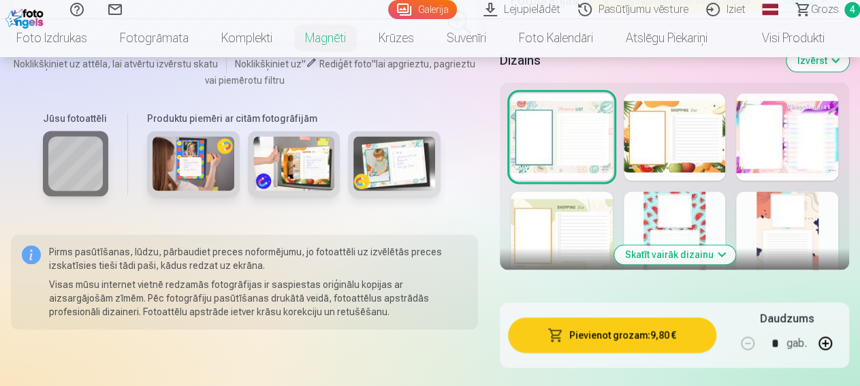
click at [699, 247] on button "Skatīt vairāk dizainu" at bounding box center [675, 254] width 121 height 19
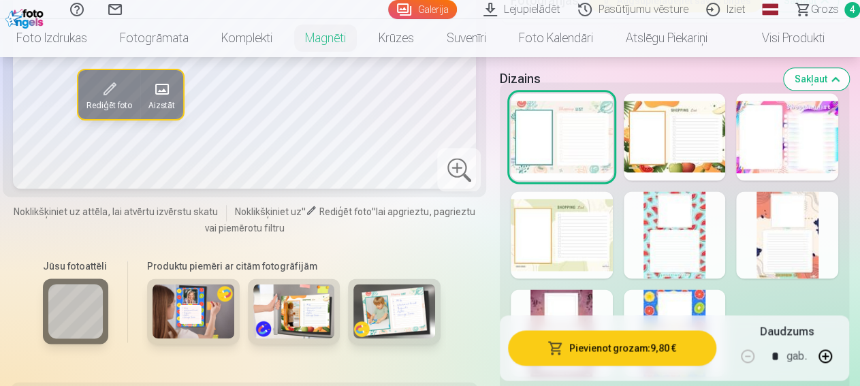
click at [802, 144] on div at bounding box center [787, 136] width 102 height 87
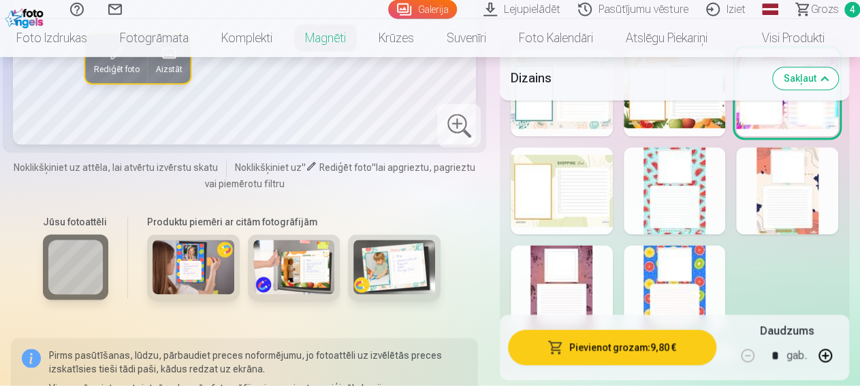
scroll to position [921, 0]
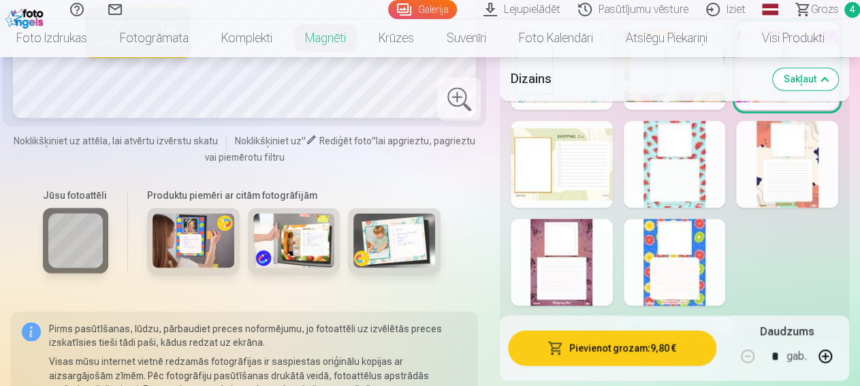
click at [696, 179] on div at bounding box center [675, 164] width 102 height 87
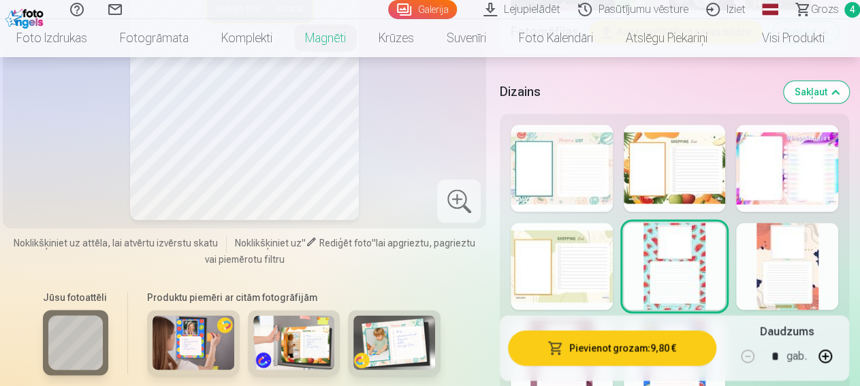
scroll to position [779, 0]
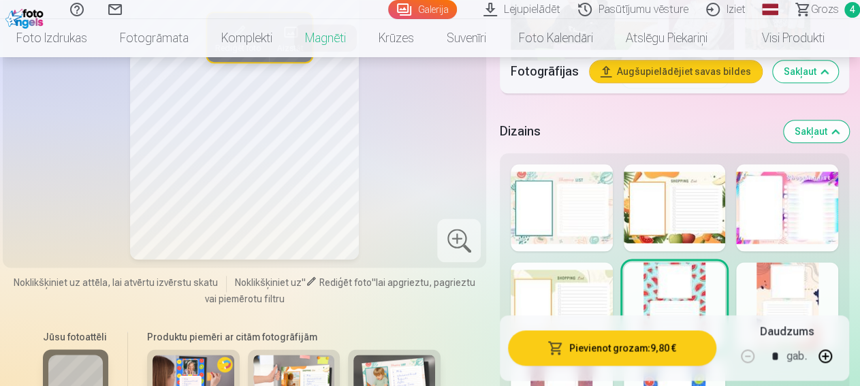
click at [593, 206] on div at bounding box center [562, 207] width 102 height 87
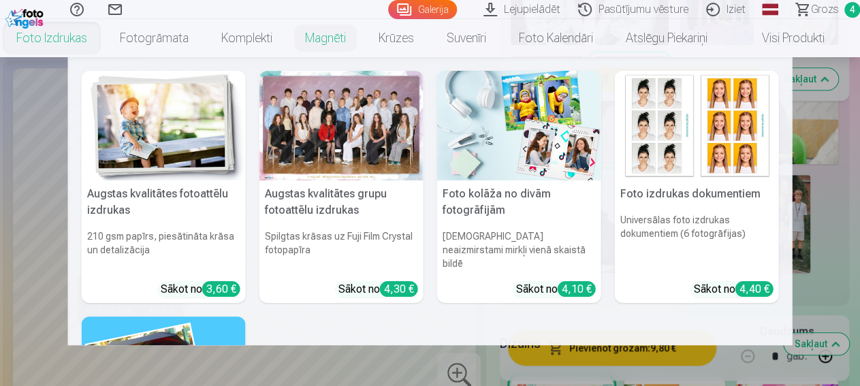
scroll to position [247, 0]
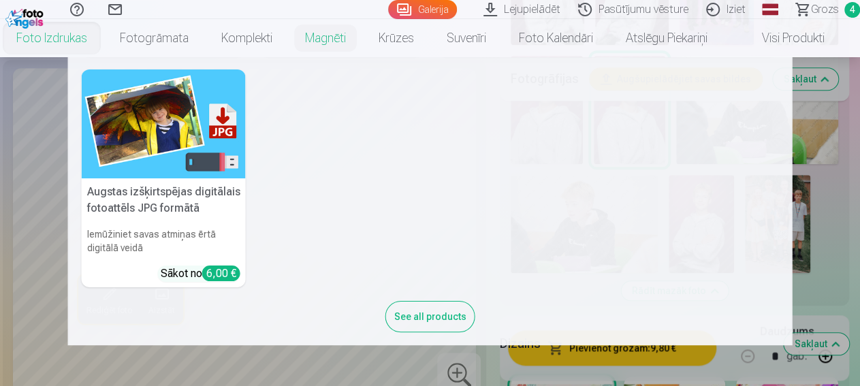
click at [144, 147] on img at bounding box center [164, 124] width 164 height 110
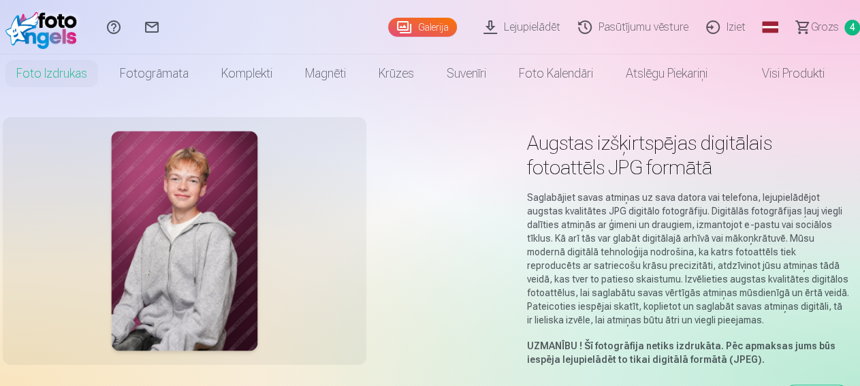
click at [811, 27] on span "Grozs" at bounding box center [825, 27] width 28 height 16
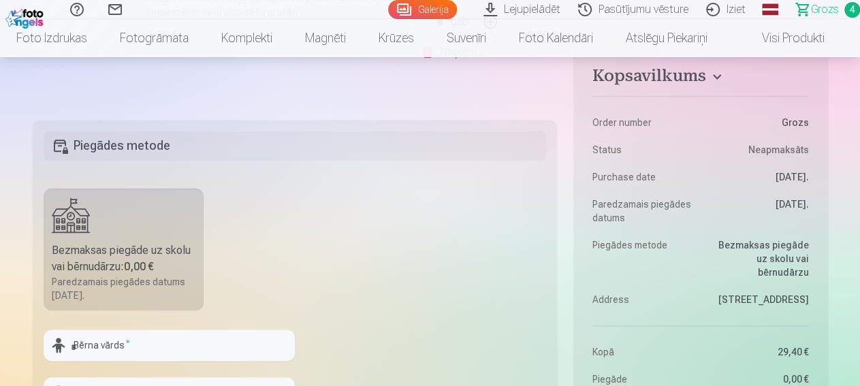
scroll to position [850, 0]
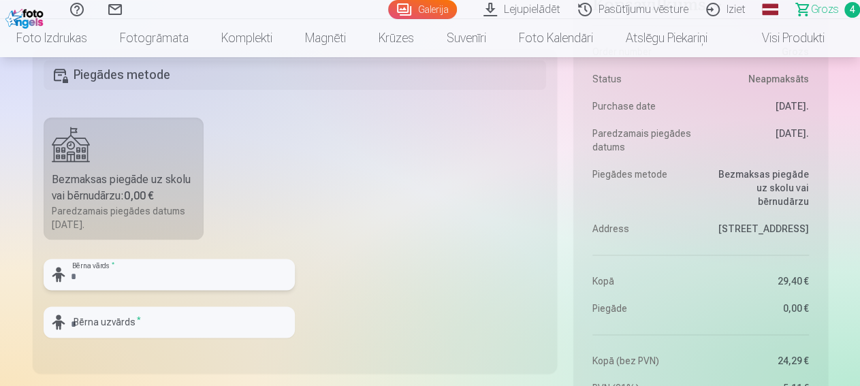
click at [173, 275] on input "text" at bounding box center [169, 274] width 251 height 31
type input "******"
click at [153, 315] on input "text" at bounding box center [169, 322] width 251 height 31
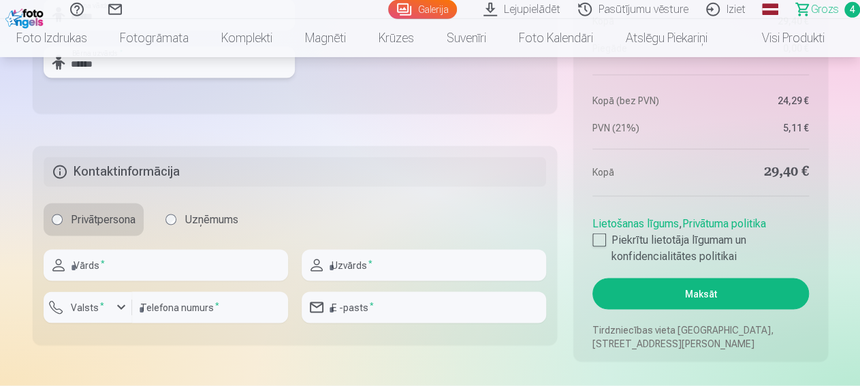
scroll to position [1134, 0]
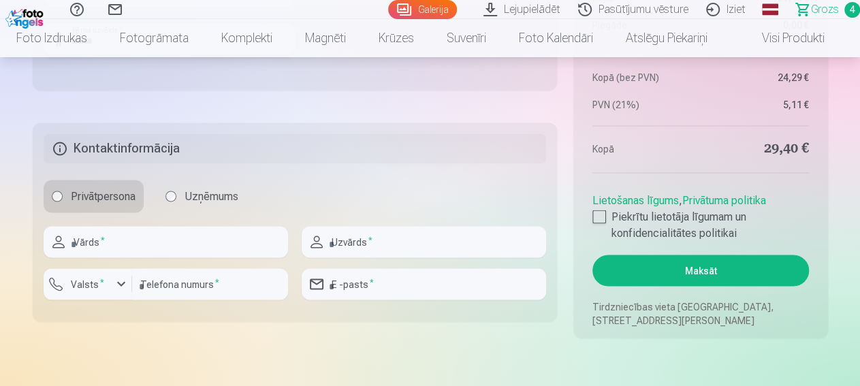
type input "******"
click at [163, 242] on input "text" at bounding box center [166, 241] width 245 height 31
type input "******"
click at [418, 232] on input "text" at bounding box center [424, 241] width 245 height 31
type input "*****"
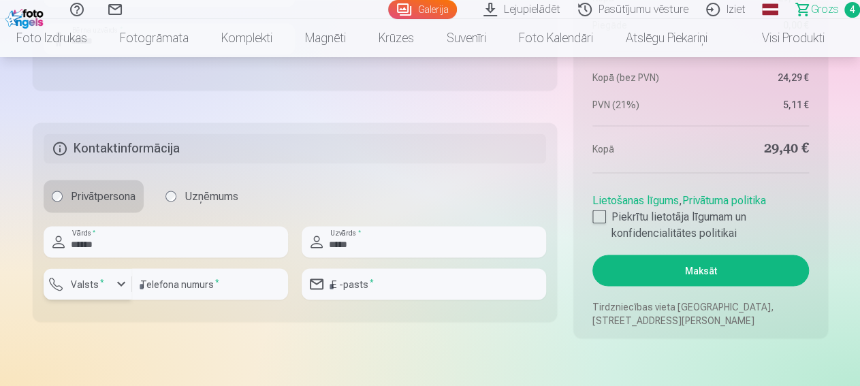
click at [121, 282] on div "button" at bounding box center [121, 284] width 16 height 16
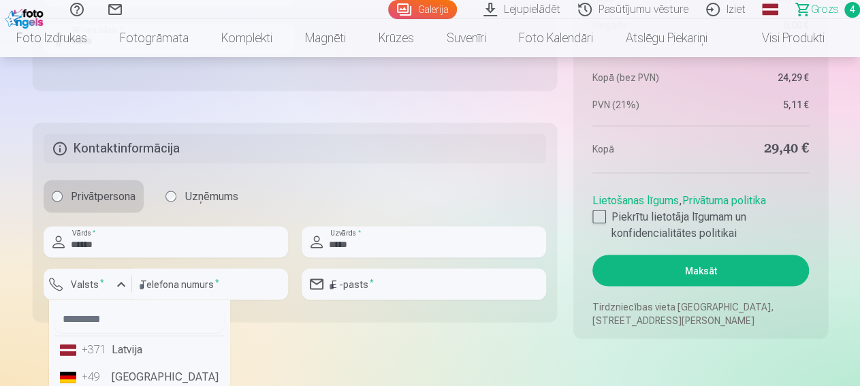
click at [128, 345] on li "+371 Latvija" at bounding box center [140, 349] width 170 height 27
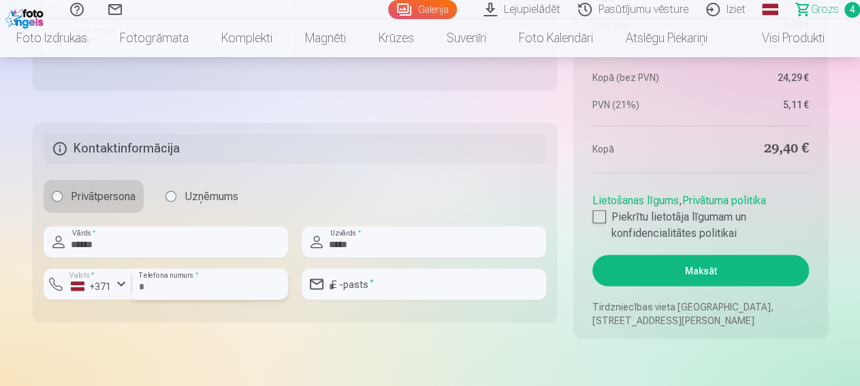
click at [182, 287] on input "number" at bounding box center [210, 283] width 156 height 31
type input "********"
click at [423, 287] on input "email" at bounding box center [424, 283] width 245 height 31
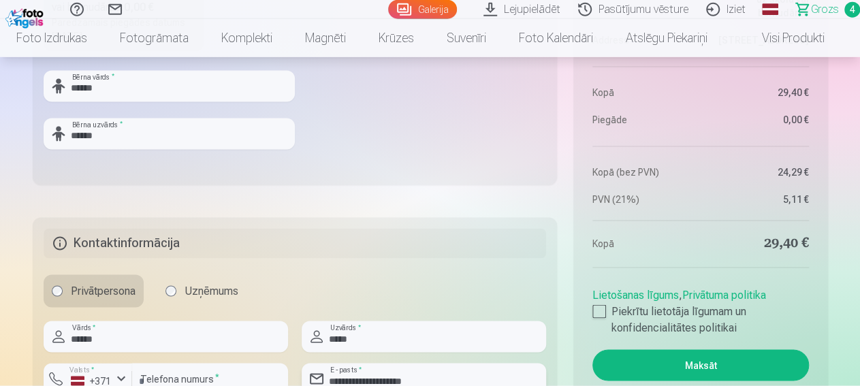
scroll to position [1063, 0]
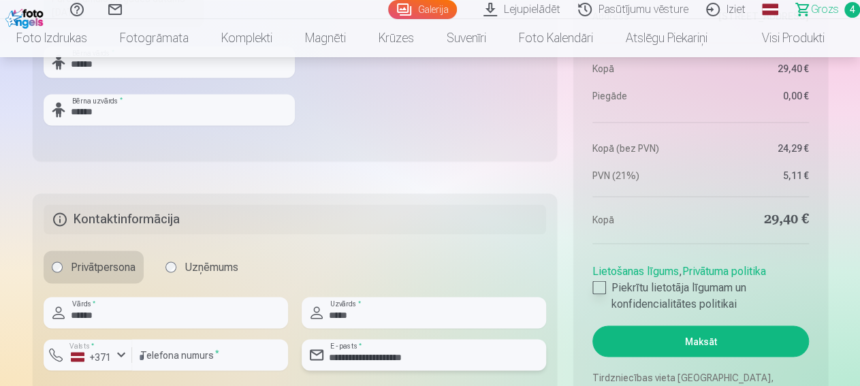
type input "**********"
click at [602, 288] on div at bounding box center [600, 288] width 14 height 14
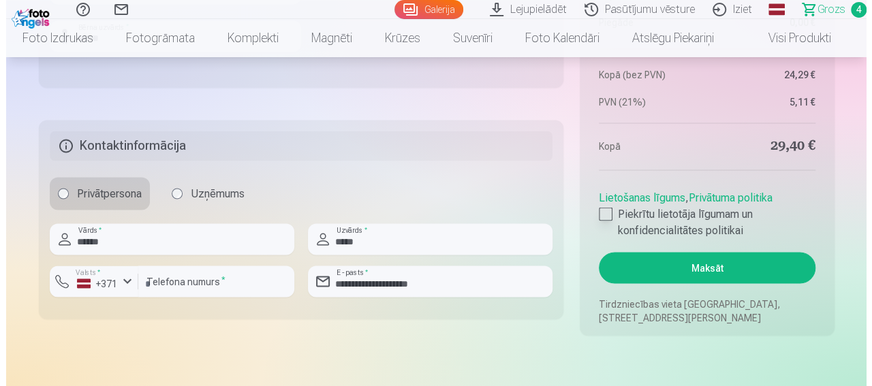
scroll to position [1134, 0]
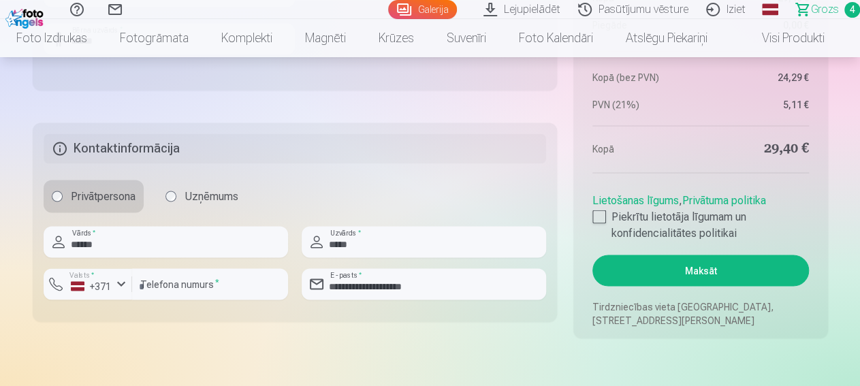
click at [700, 270] on button "Maksāt" at bounding box center [701, 270] width 216 height 31
